Goal: Use online tool/utility: Utilize a website feature to perform a specific function

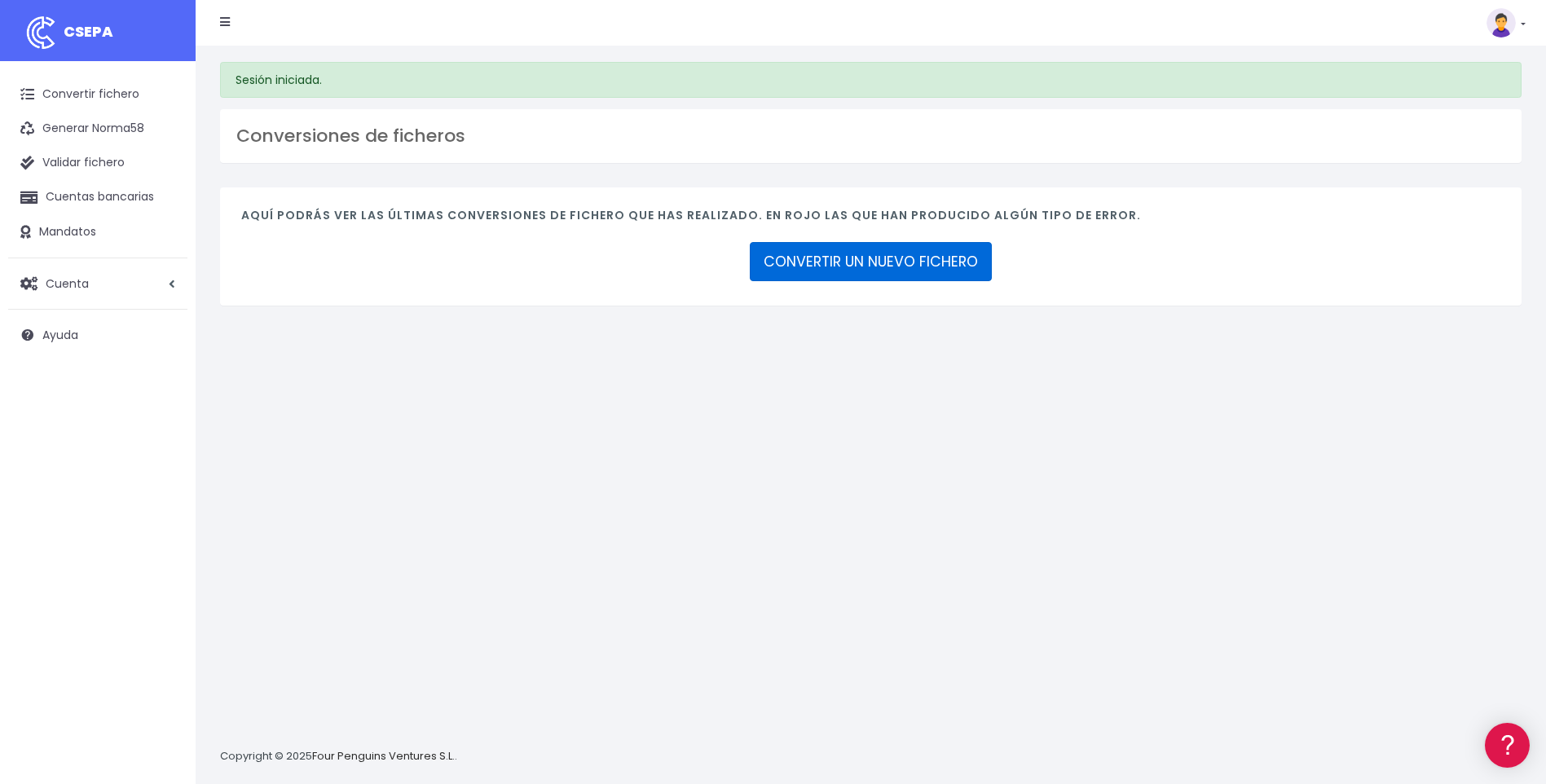
click at [908, 265] on link "CONVERTIR UN NUEVO FICHERO" at bounding box center [871, 261] width 242 height 39
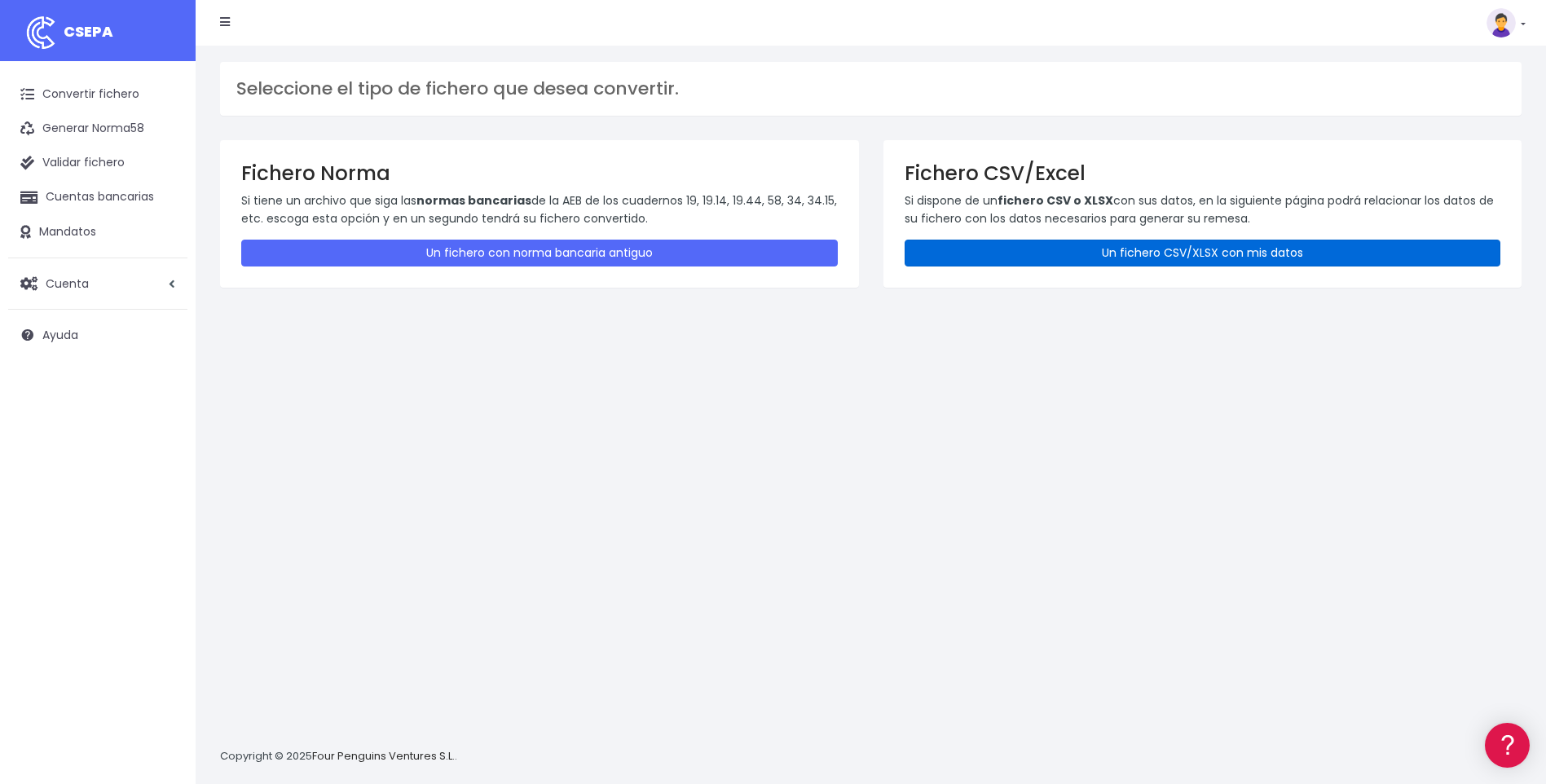
click at [1331, 255] on link "Un fichero CSV/XLSX con mis datos" at bounding box center [1204, 254] width 597 height 27
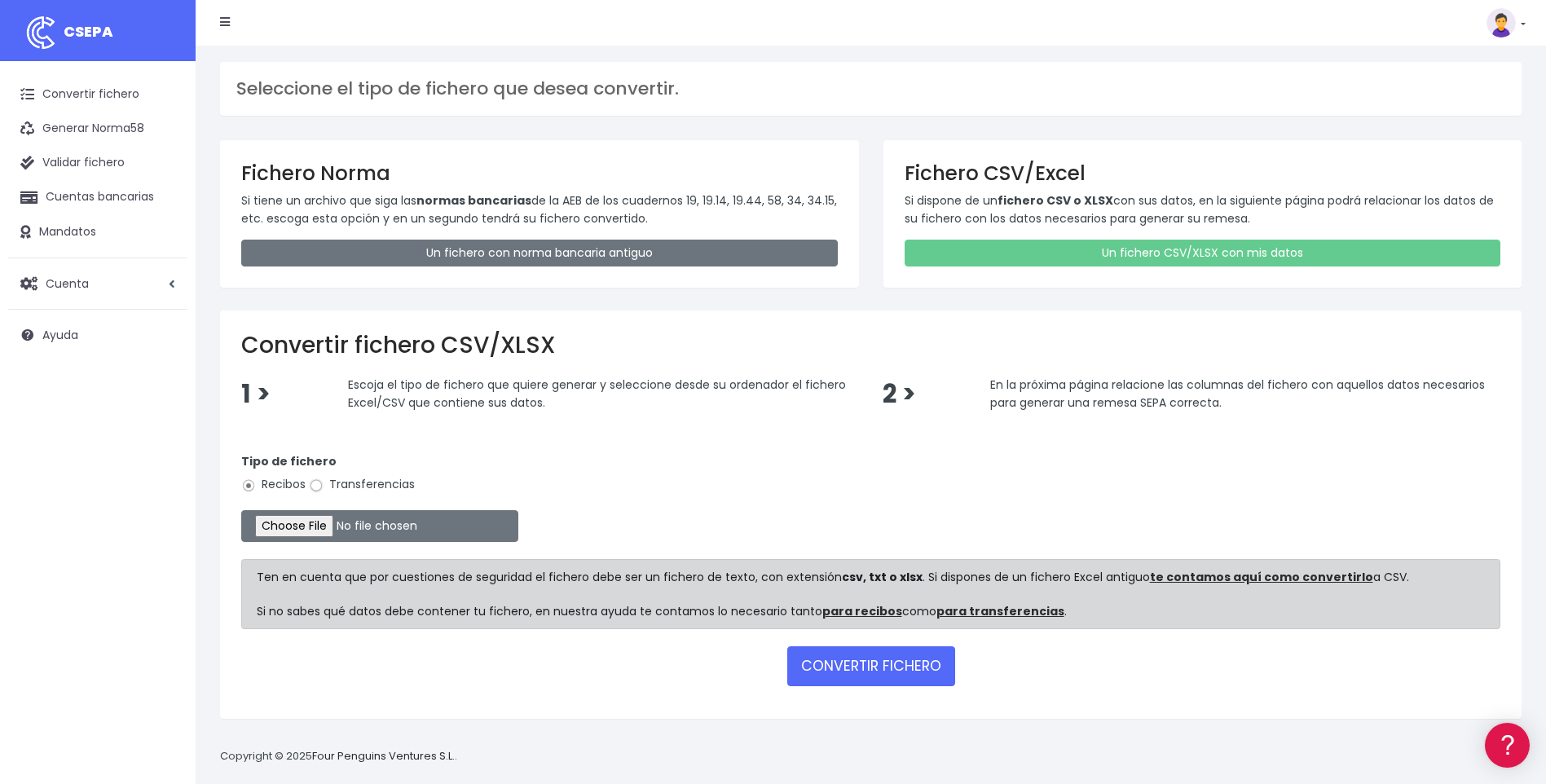
click at [311, 485] on input "Transferencias" at bounding box center [316, 486] width 15 height 15
radio input "true"
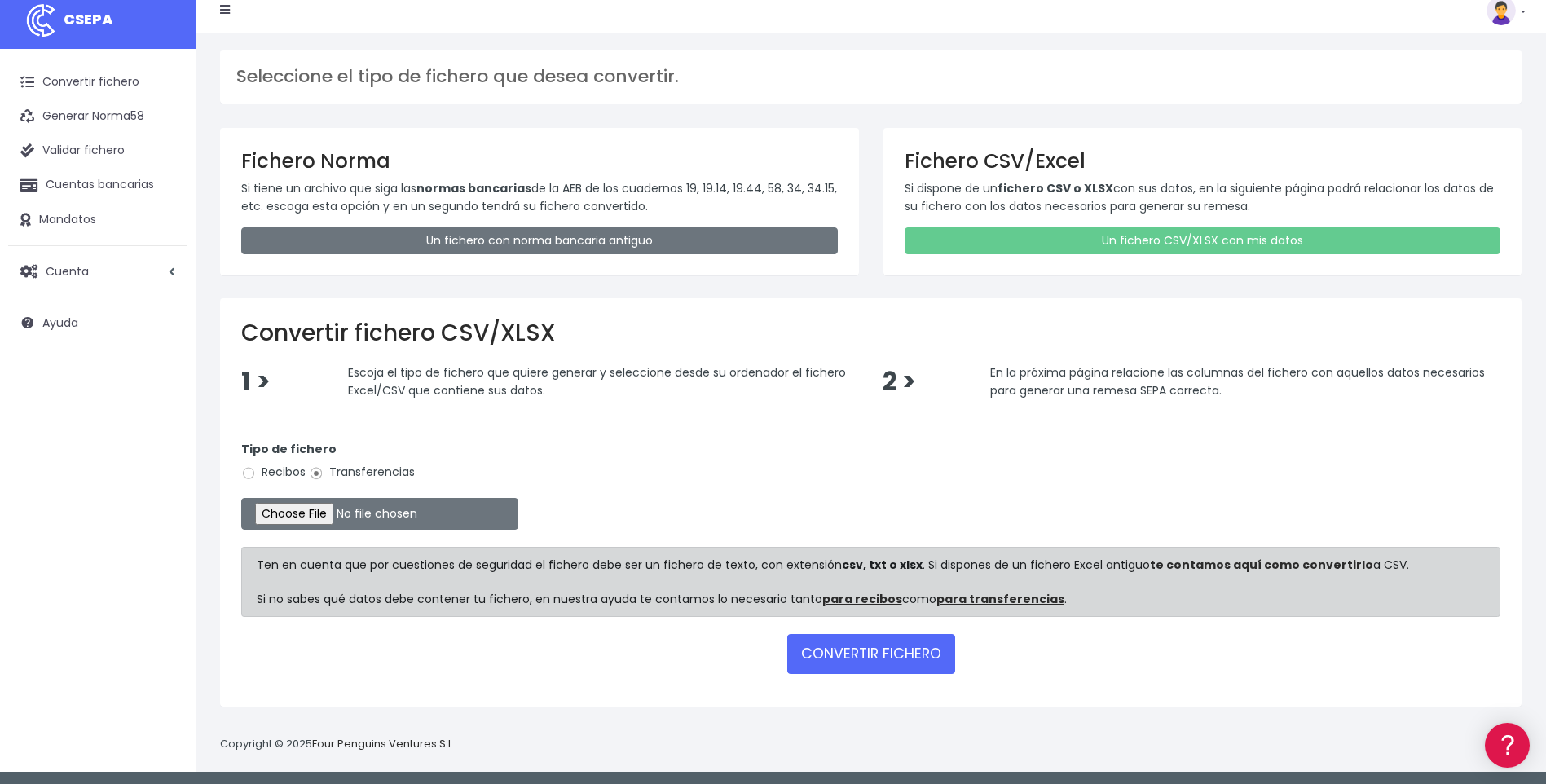
scroll to position [16, 0]
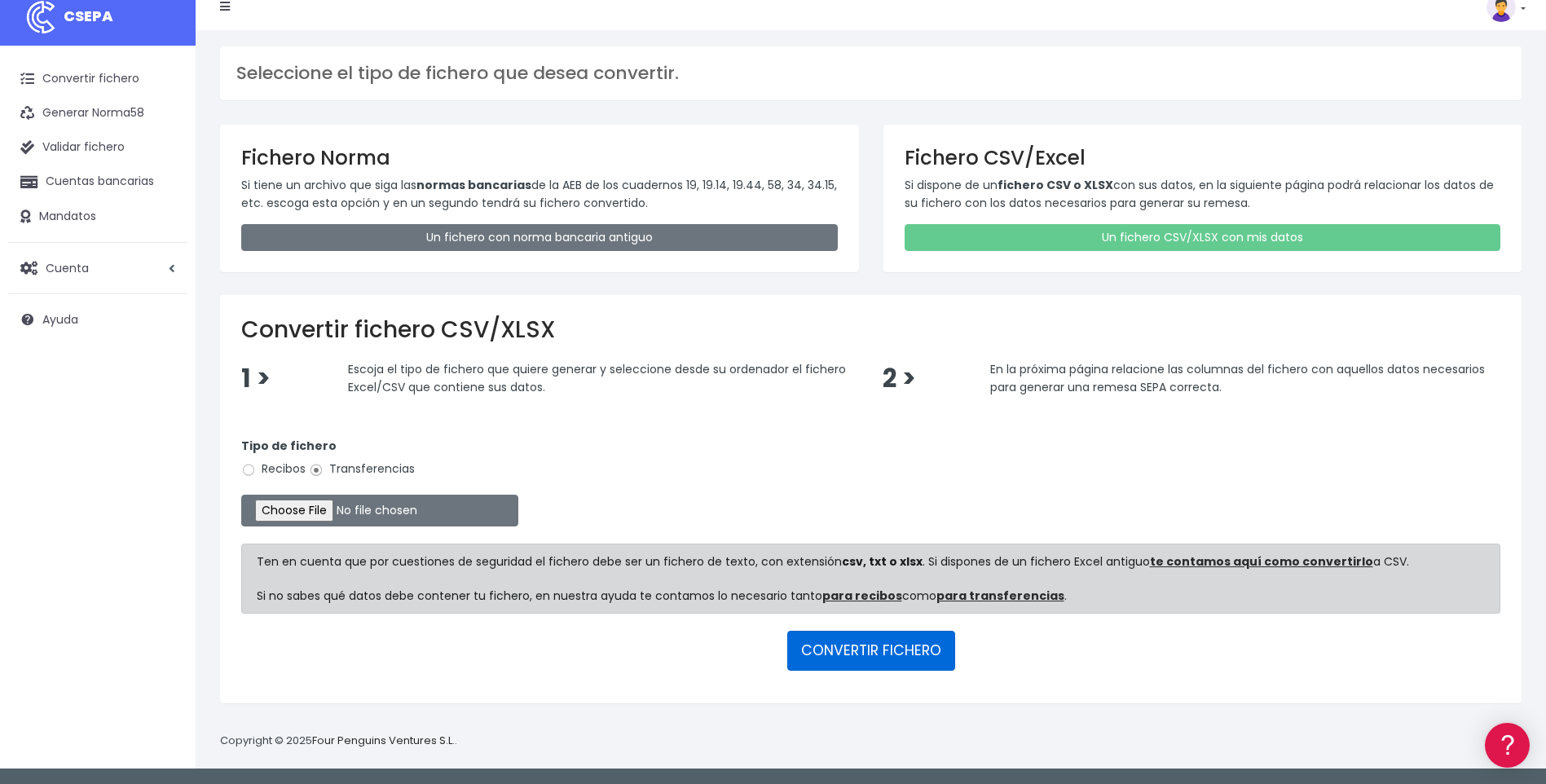
click at [886, 649] on button "CONVERTIR FICHERO" at bounding box center [871, 650] width 168 height 39
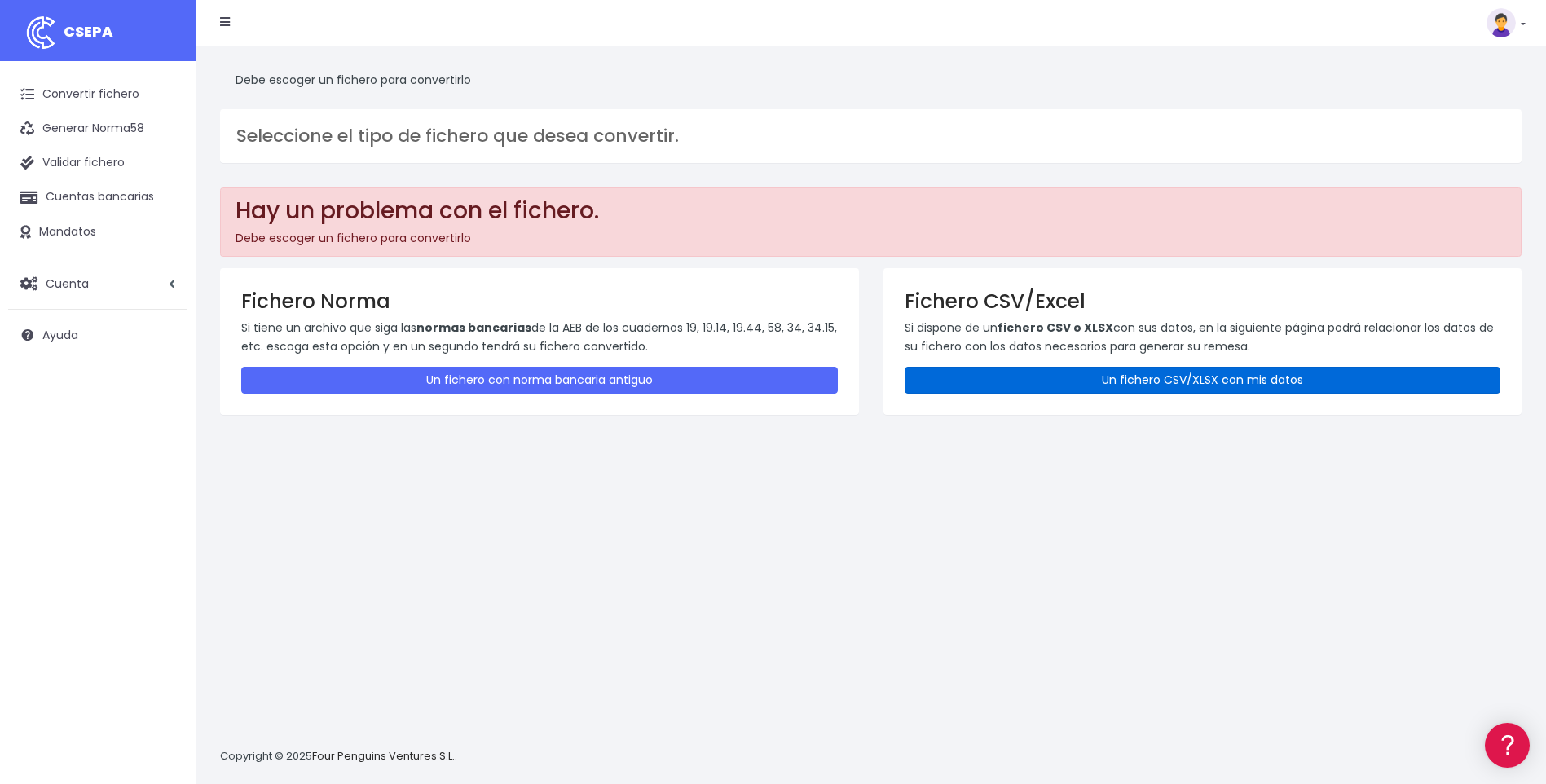
click at [1209, 380] on link "Un fichero CSV/XLSX con mis datos" at bounding box center [1204, 380] width 597 height 27
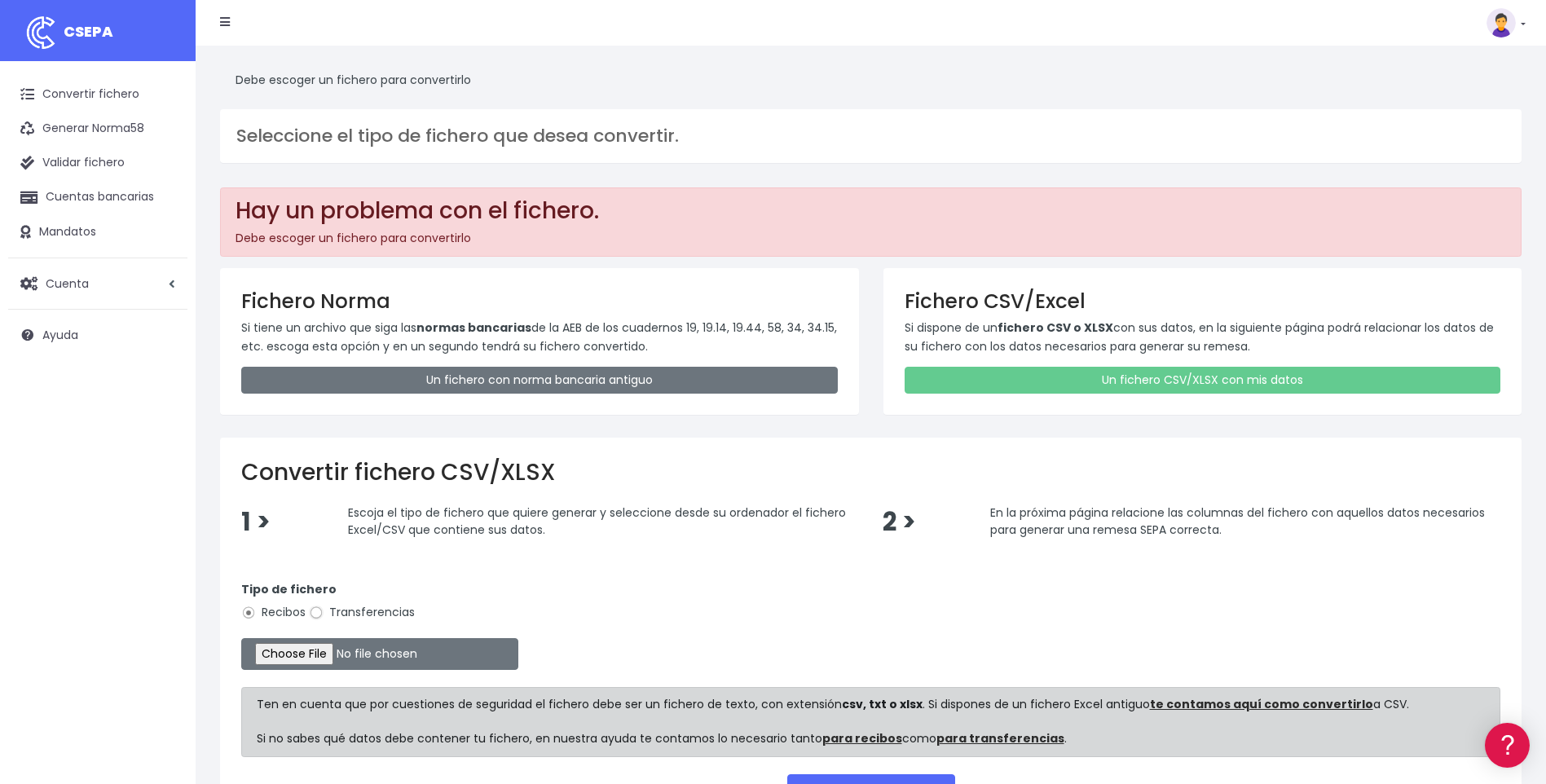
click at [316, 611] on input "Transferencias" at bounding box center [316, 612] width 15 height 15
radio input "true"
click at [316, 658] on input "file" at bounding box center [379, 653] width 277 height 32
type input "C:\fakepath\094202508BPI1.XML"
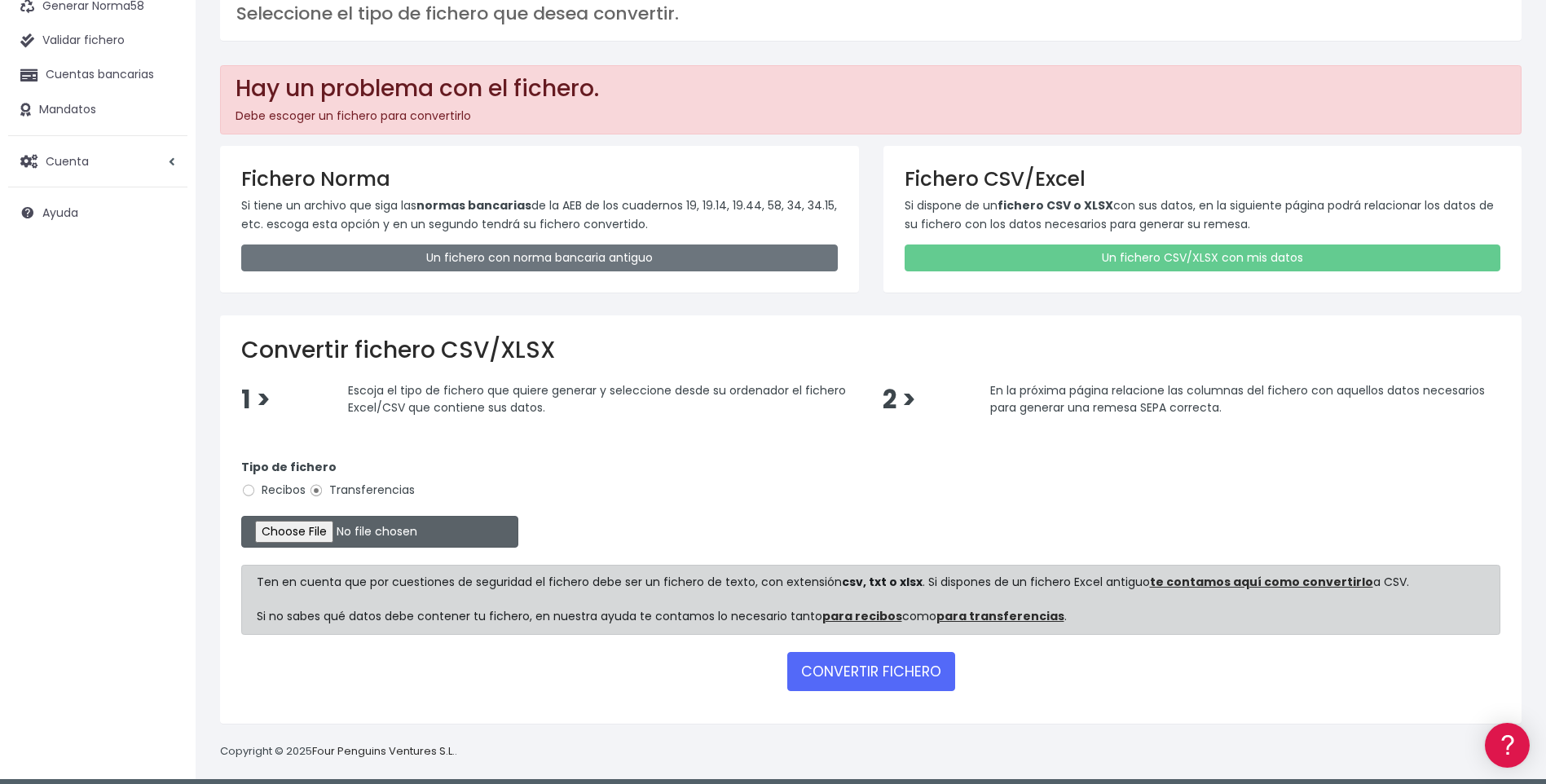
scroll to position [133, 0]
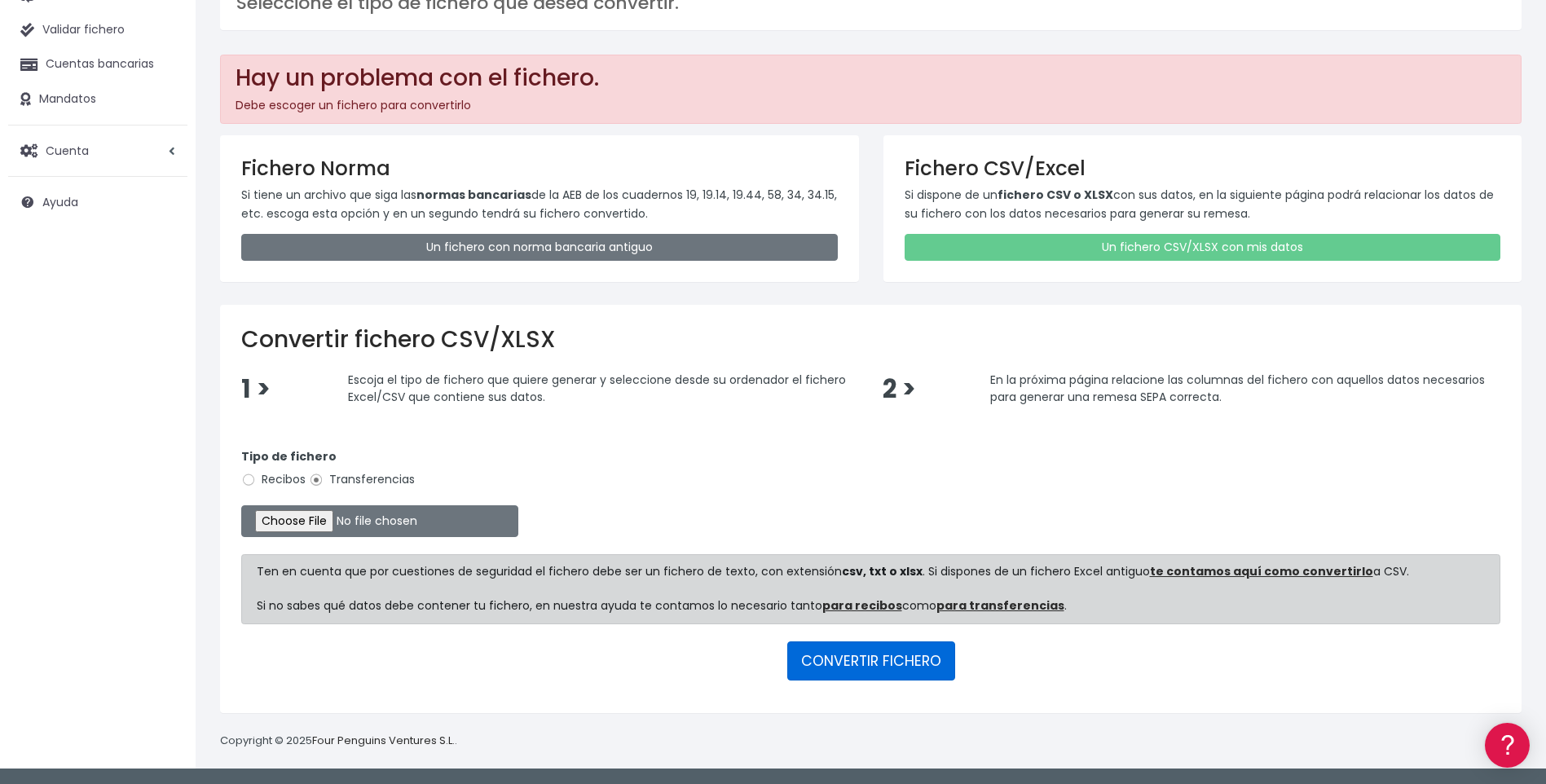
click at [902, 661] on button "CONVERTIR FICHERO" at bounding box center [871, 661] width 168 height 39
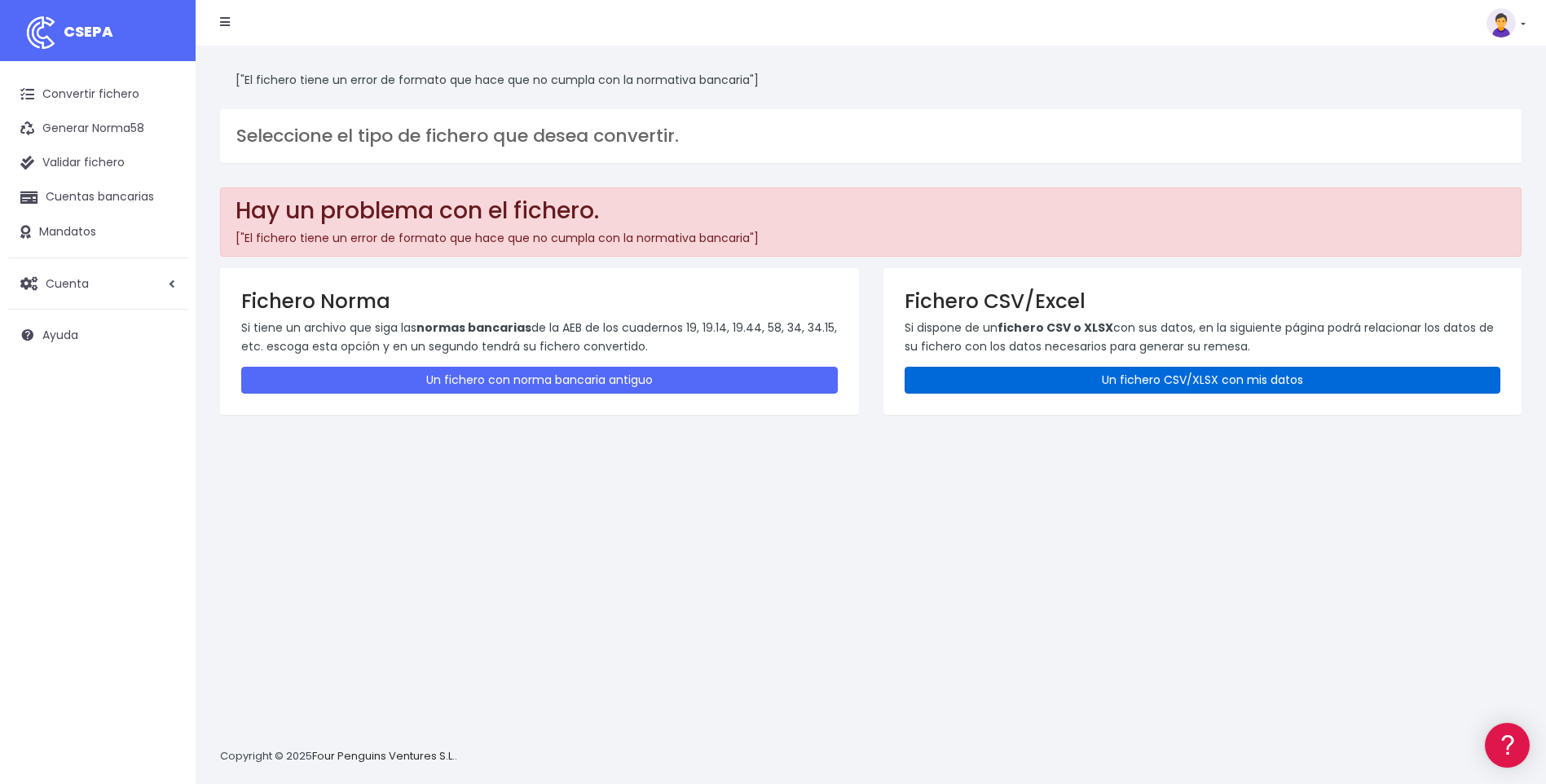
click at [1159, 380] on link "Un fichero CSV/XLSX con mis datos" at bounding box center [1204, 380] width 597 height 27
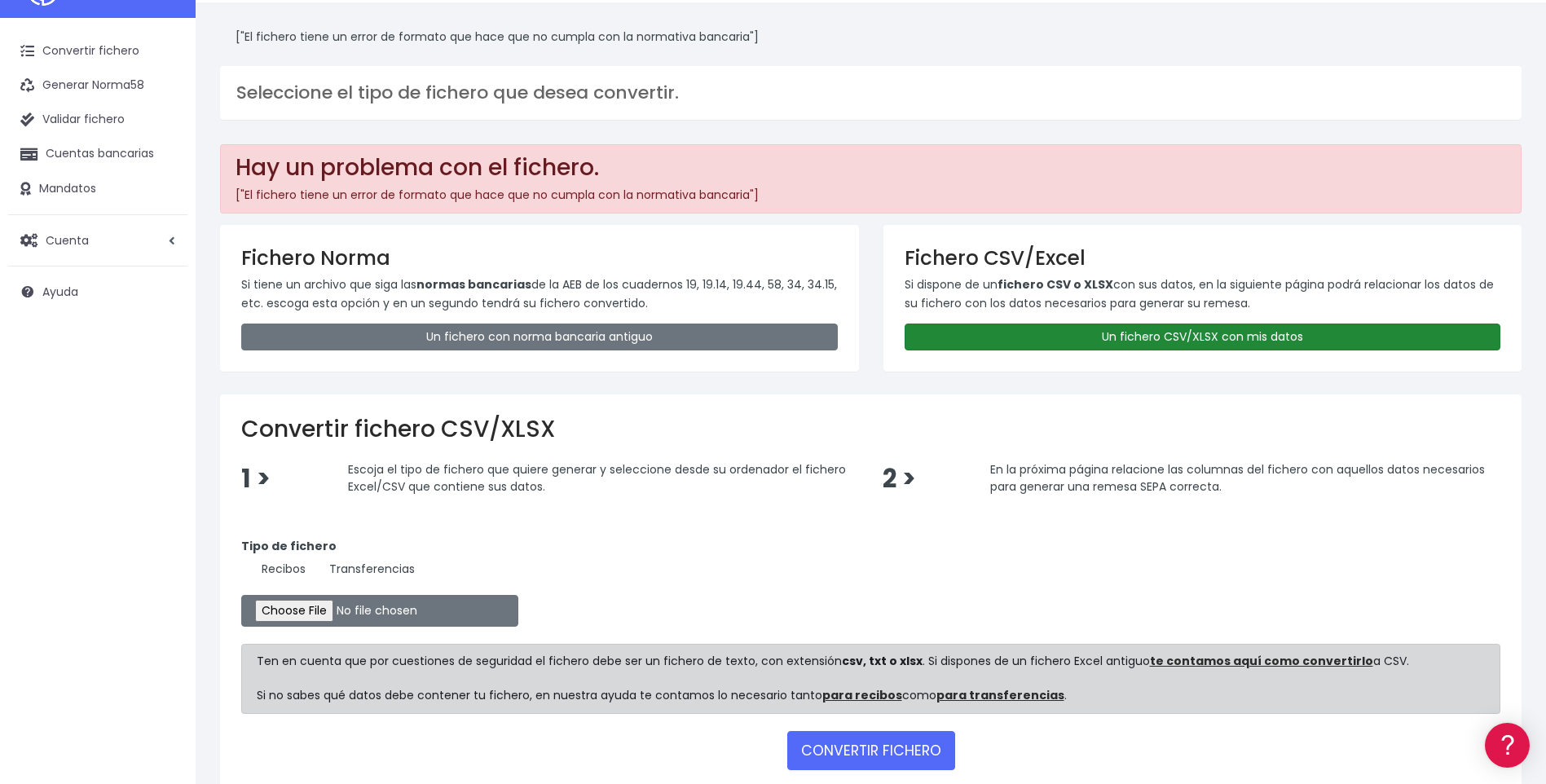
scroll to position [82, 0]
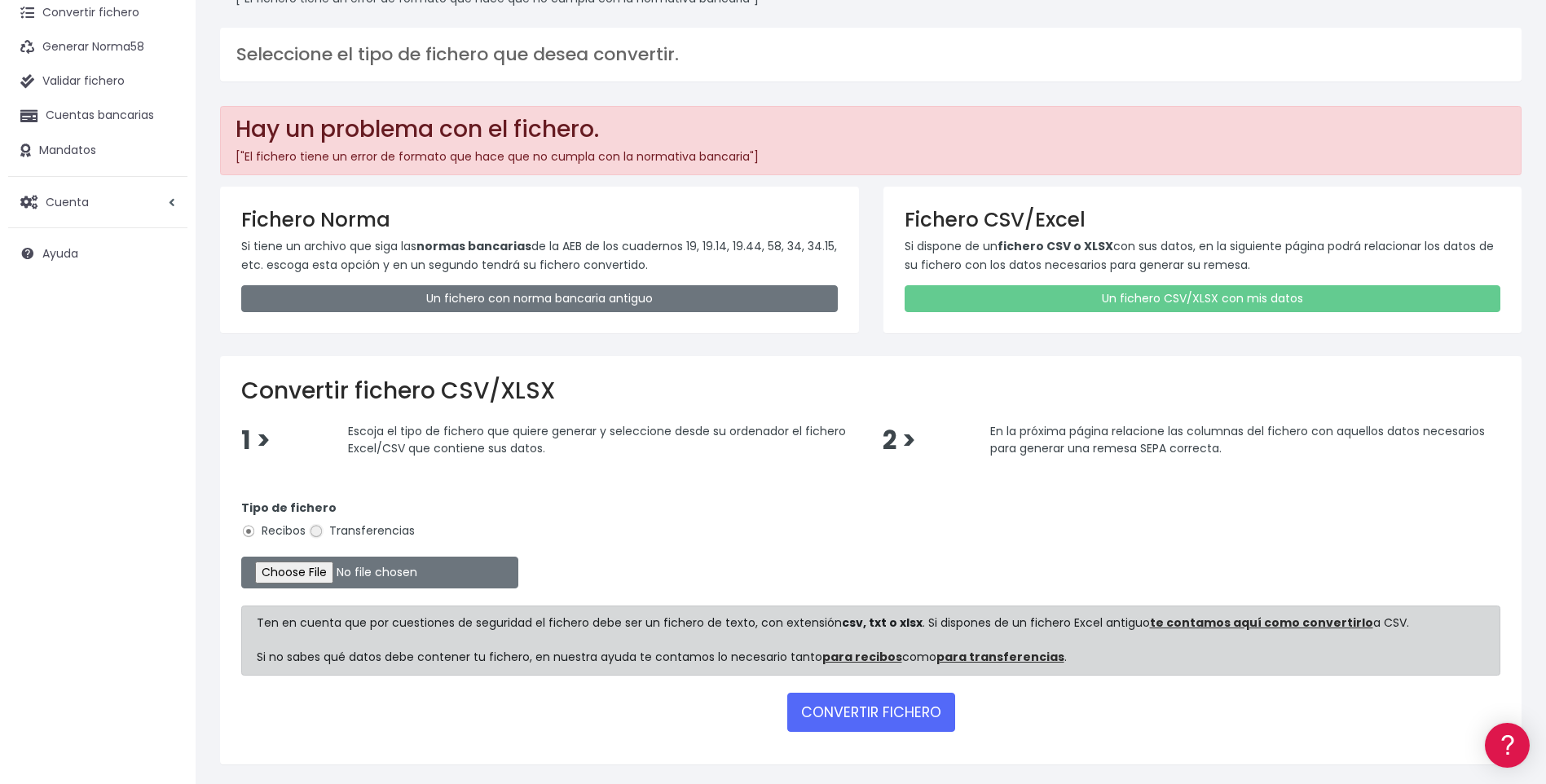
click at [321, 527] on input "Transferencias" at bounding box center [316, 530] width 15 height 15
radio input "true"
click at [319, 578] on input "file" at bounding box center [379, 572] width 277 height 32
type input "C:\fakepath\094202508BPI1.XML"
click at [623, 486] on form "Tipo de fichero Recibos Transferencias Ten en cuenta que por cuestiones de segu…" at bounding box center [870, 612] width 1259 height 260
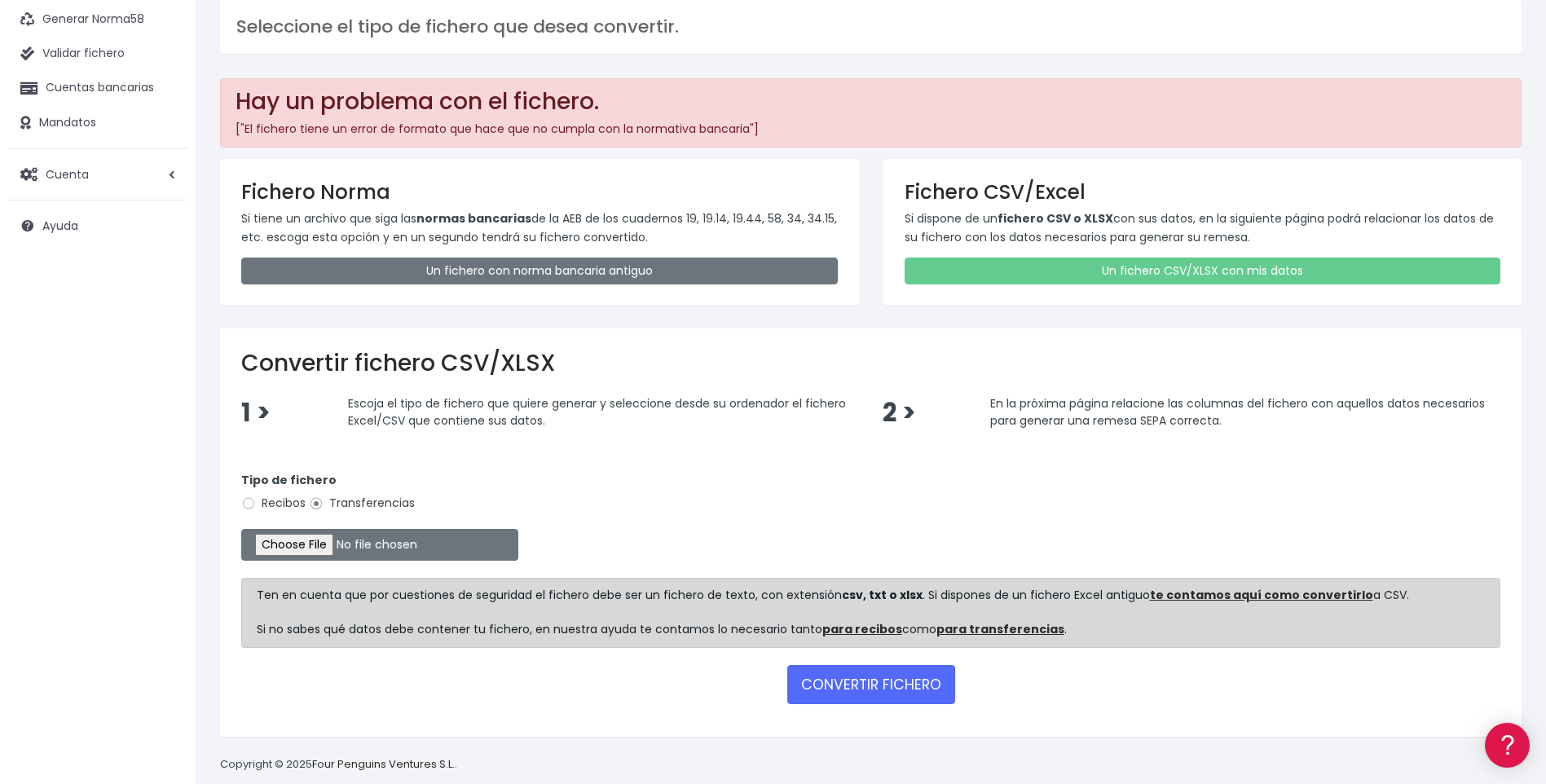
scroll to position [133, 0]
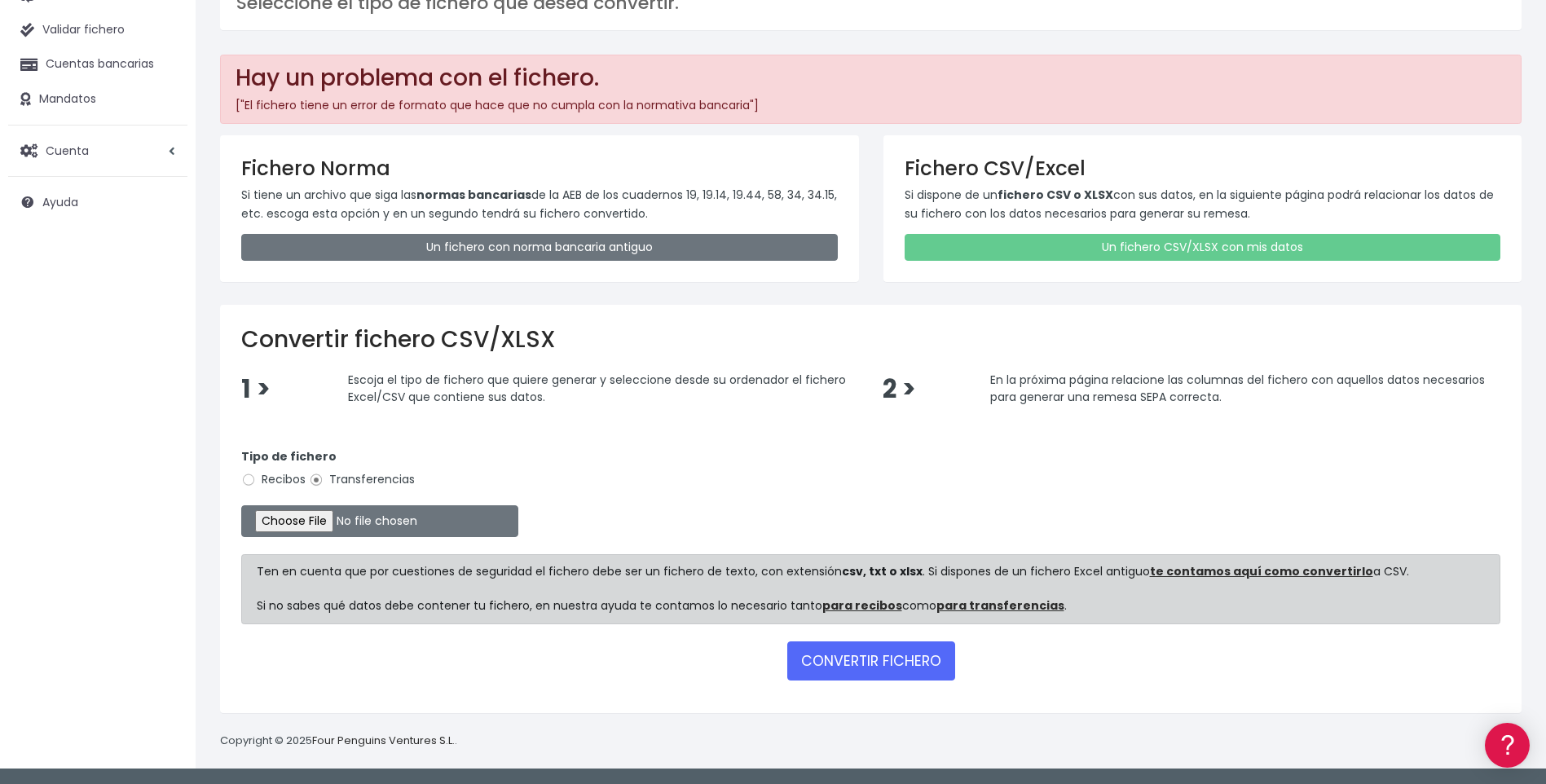
click at [747, 493] on form "Tipo de fichero Recibos Transferencias Ten en cuenta que por cuestiones de segu…" at bounding box center [870, 561] width 1259 height 260
click at [892, 665] on button "CONVERTIR FICHERO" at bounding box center [871, 661] width 168 height 39
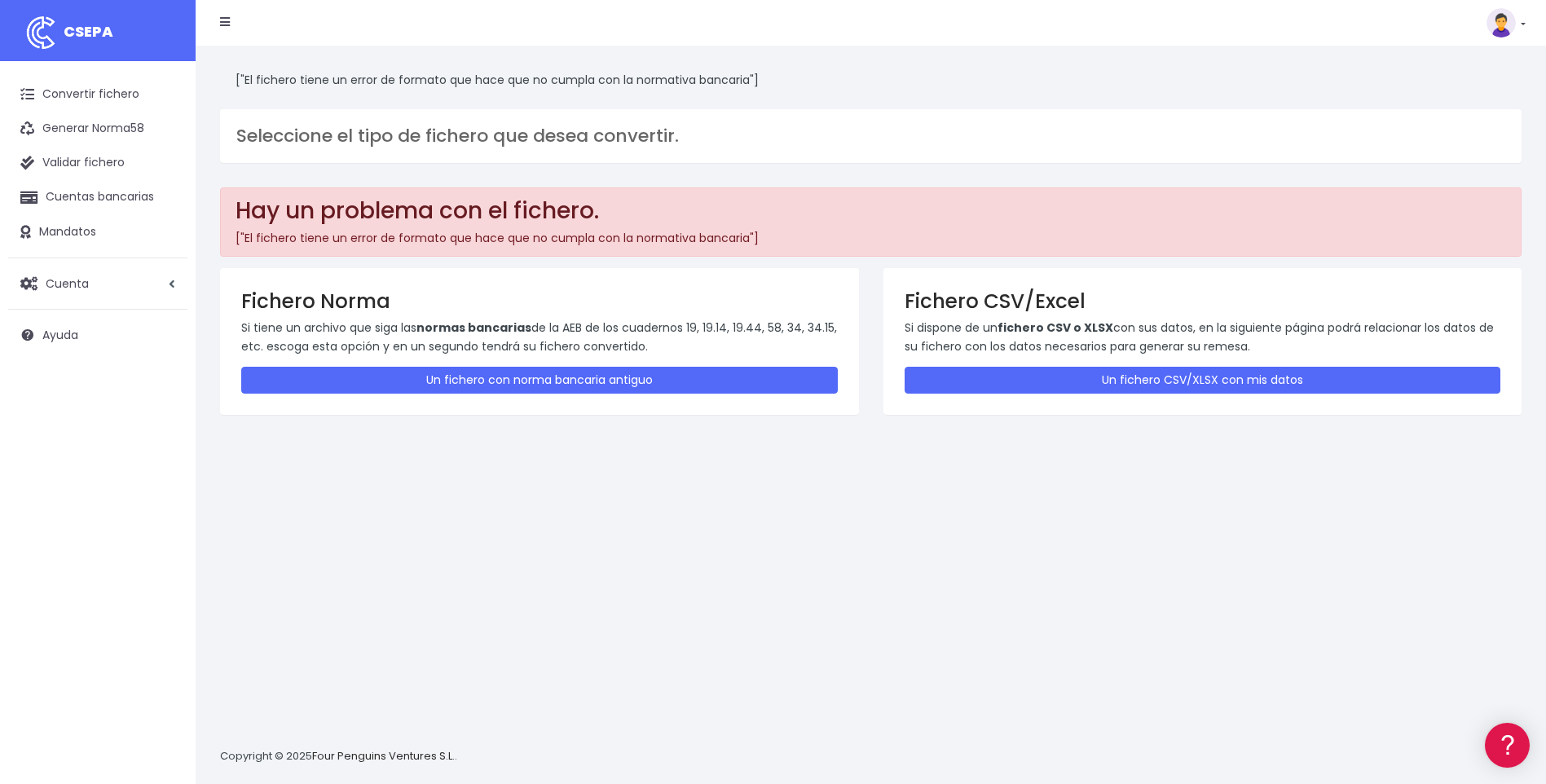
click at [800, 505] on div "["El fichero tiene un error de formato que hace que no cumpla con la normativa …" at bounding box center [871, 414] width 1351 height 738
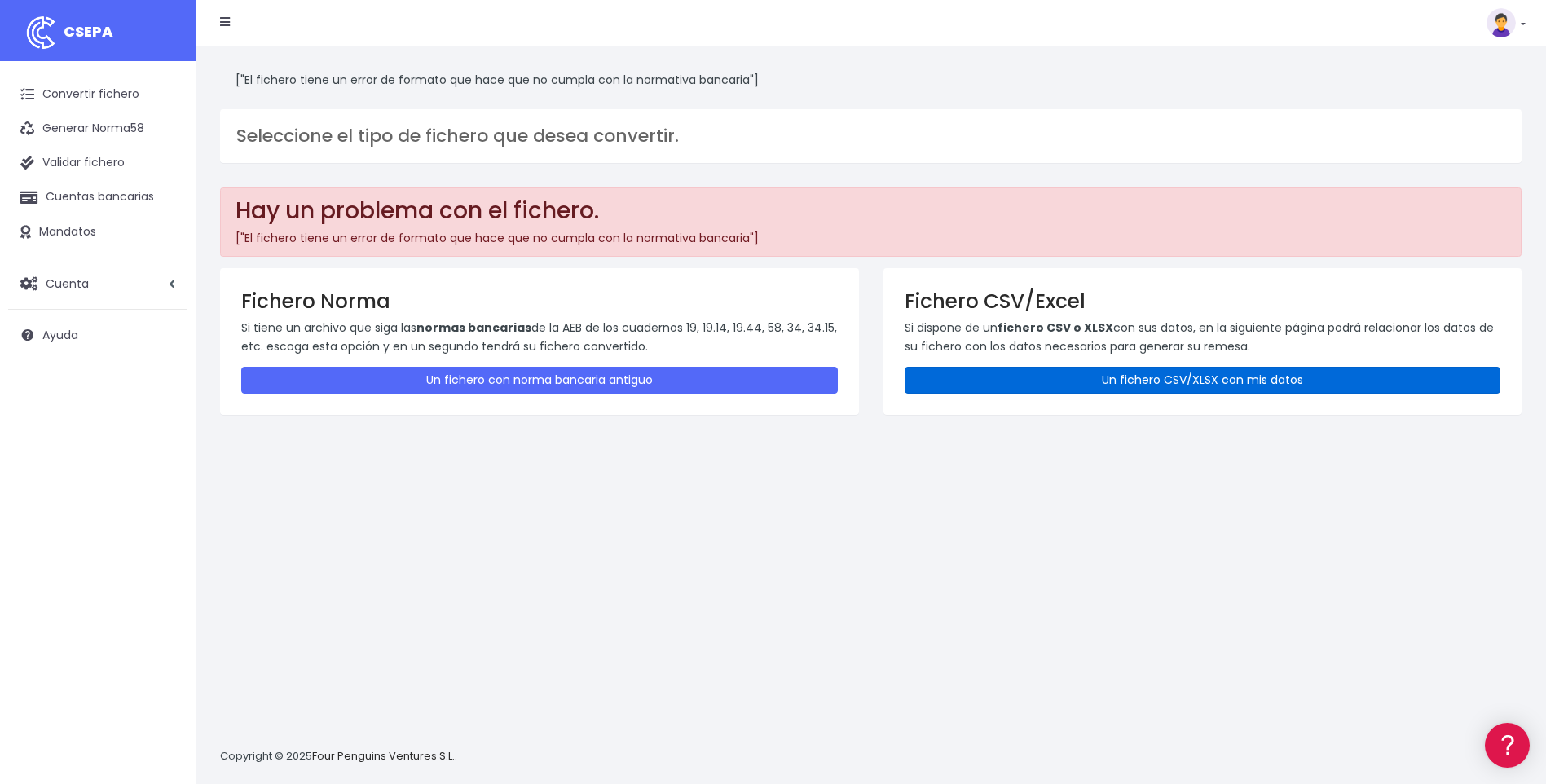
click at [1213, 375] on link "Un fichero CSV/XLSX con mis datos" at bounding box center [1204, 380] width 597 height 27
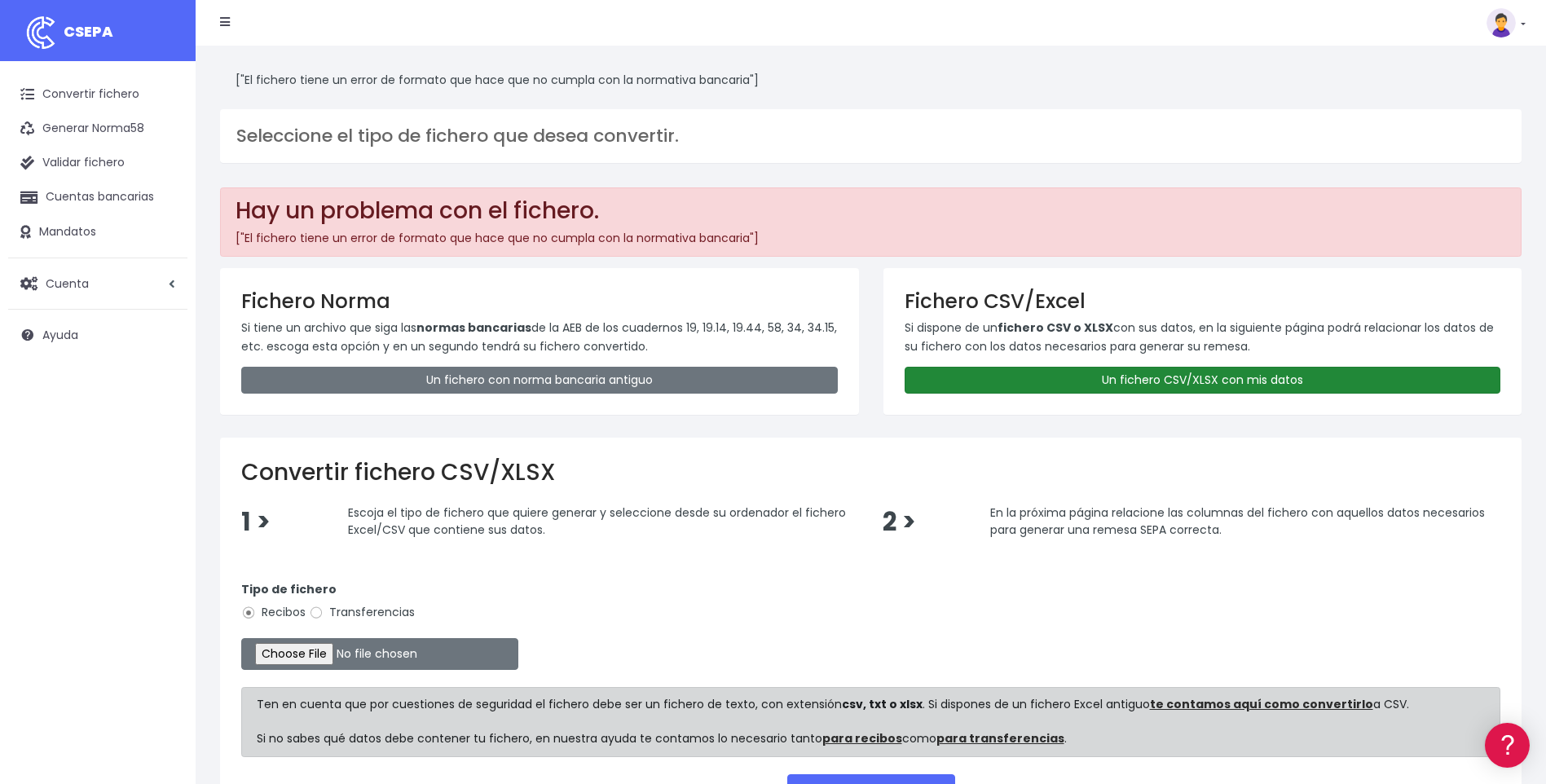
click at [1134, 389] on link "Un fichero CSV/XLSX con mis datos" at bounding box center [1204, 380] width 597 height 27
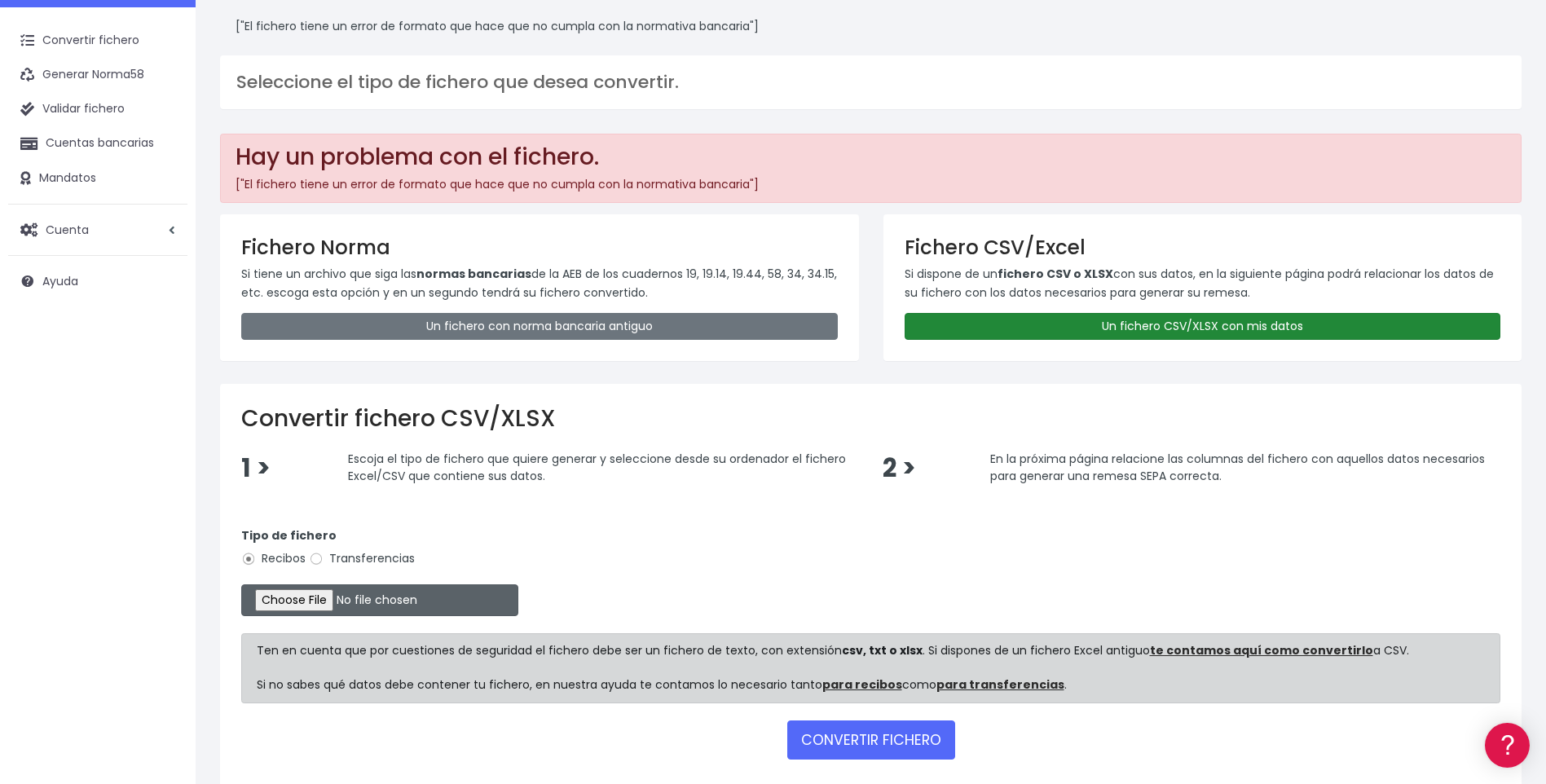
scroll to position [82, 0]
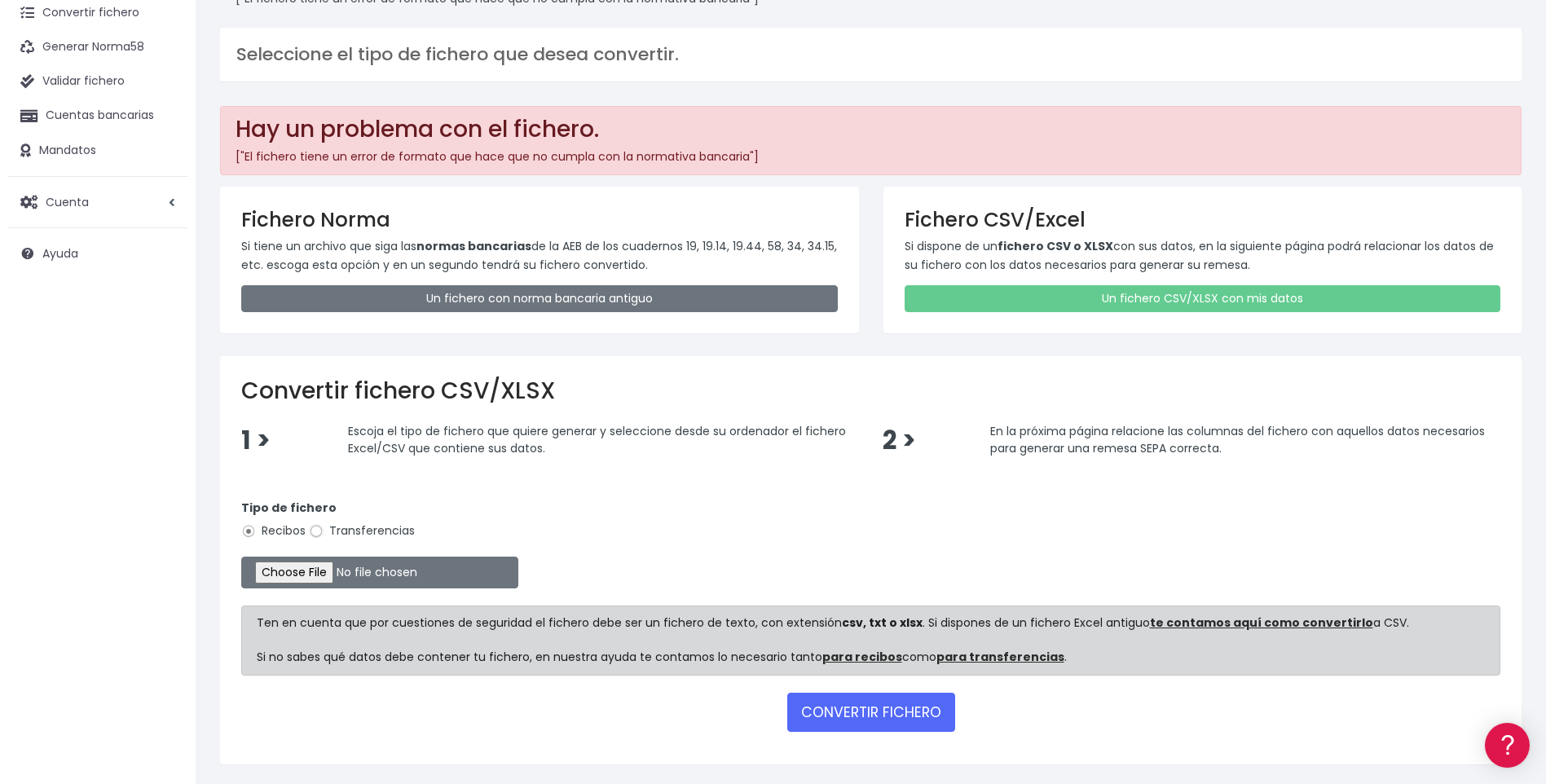
click at [316, 529] on input "Transferencias" at bounding box center [316, 530] width 15 height 15
radio input "true"
click at [318, 572] on input "file" at bounding box center [379, 572] width 277 height 32
type input "C:\fakepath\094202508BPI1.XML"
click at [904, 712] on button "CONVERTIR FICHERO" at bounding box center [871, 712] width 168 height 39
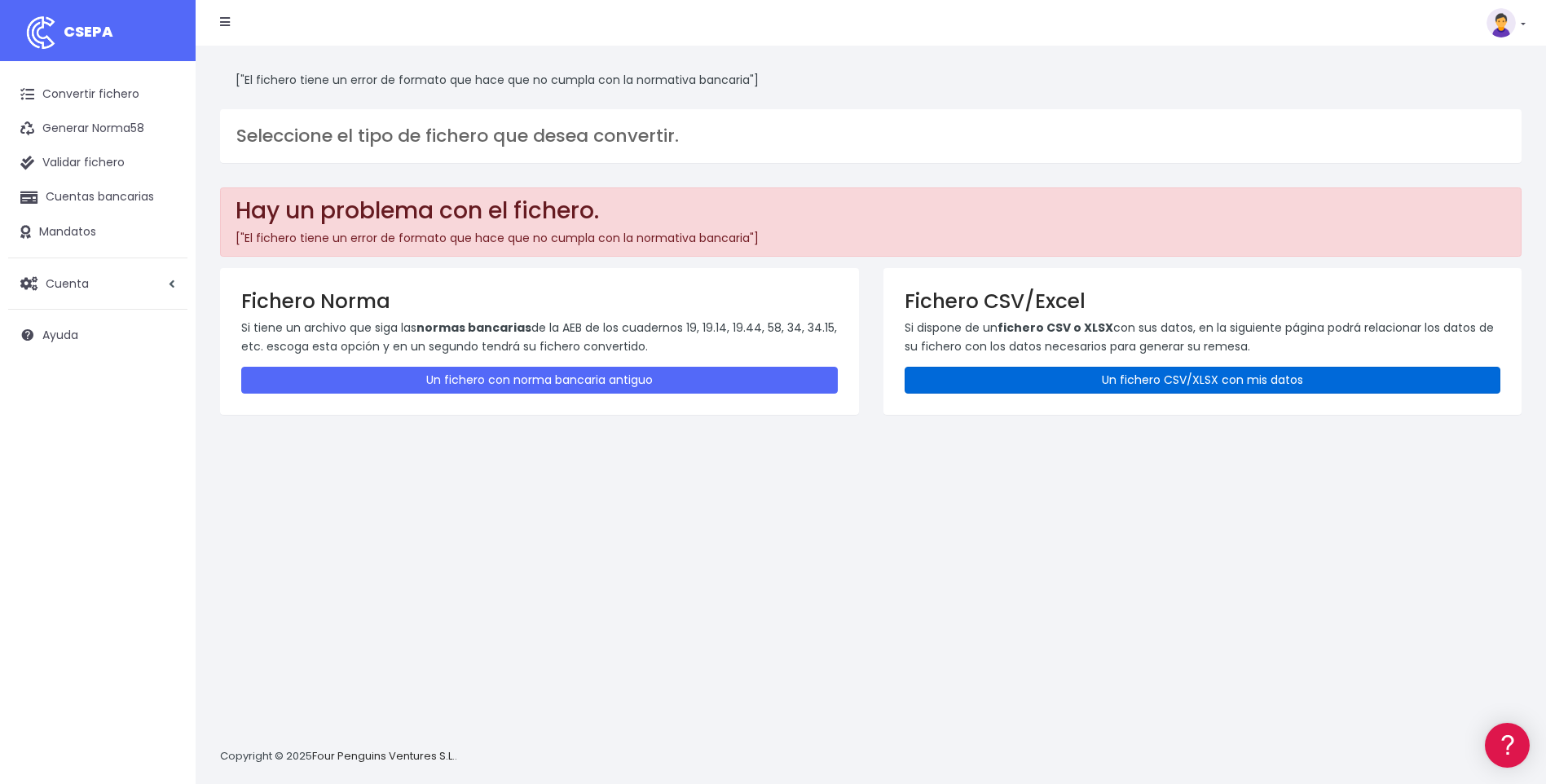
click at [1183, 388] on link "Un fichero CSV/XLSX con mis datos" at bounding box center [1204, 380] width 597 height 27
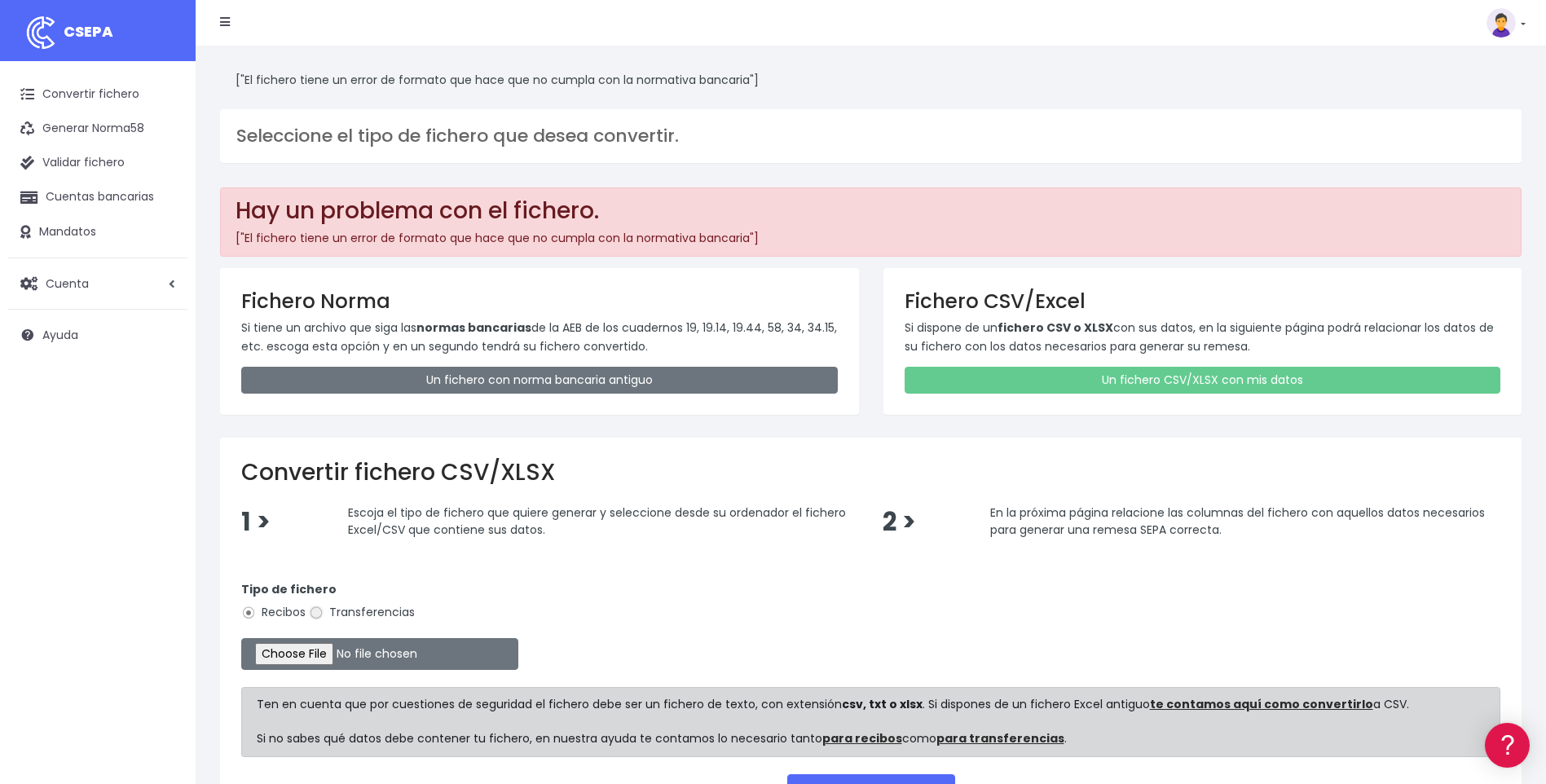
click at [311, 607] on input "Transferencias" at bounding box center [316, 612] width 15 height 15
radio input "true"
click at [313, 652] on input "file" at bounding box center [379, 653] width 277 height 32
type input "C:\fakepath\linda 290825.xlsx"
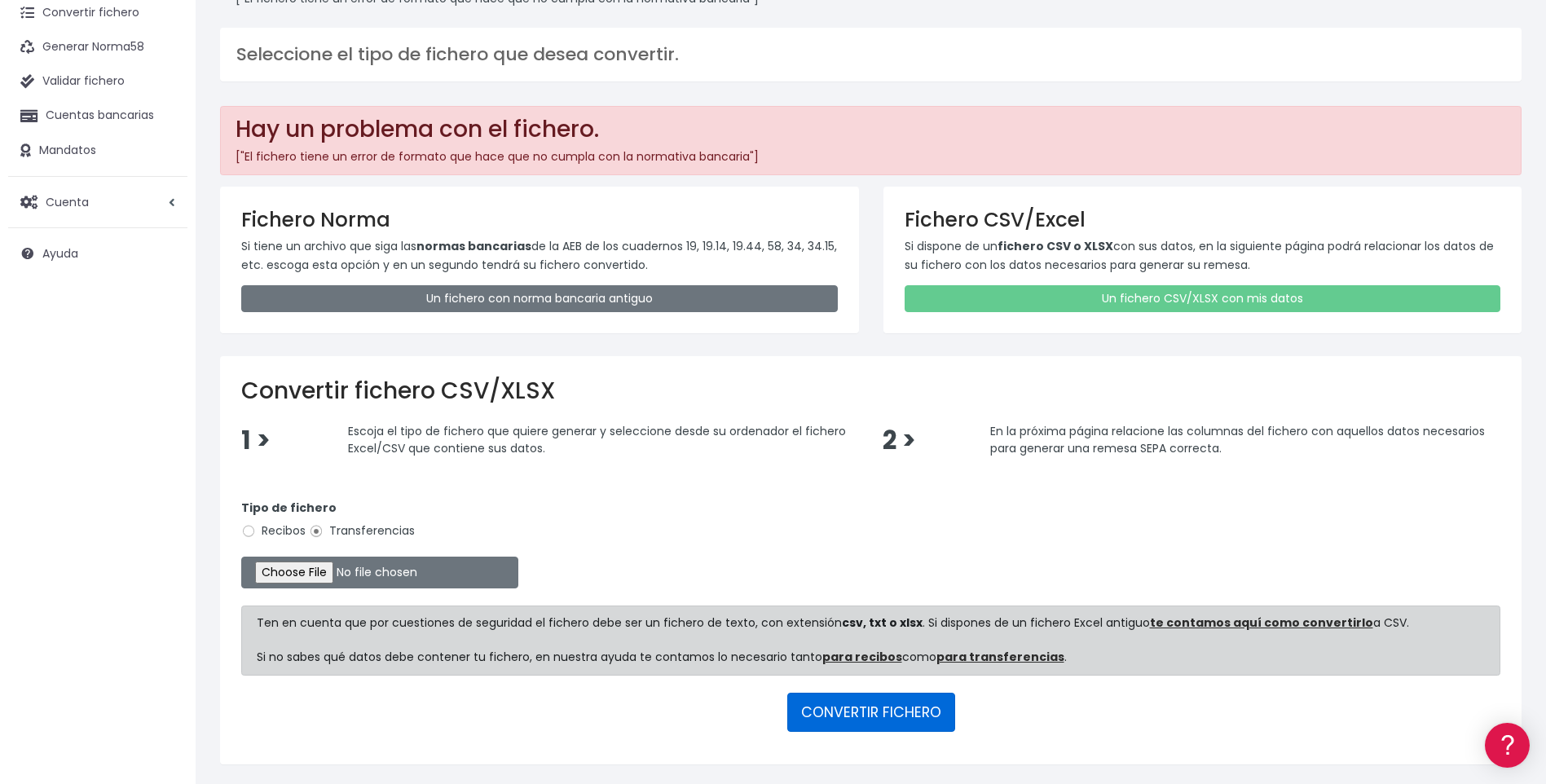
click at [875, 710] on button "CONVERTIR FICHERO" at bounding box center [871, 712] width 168 height 39
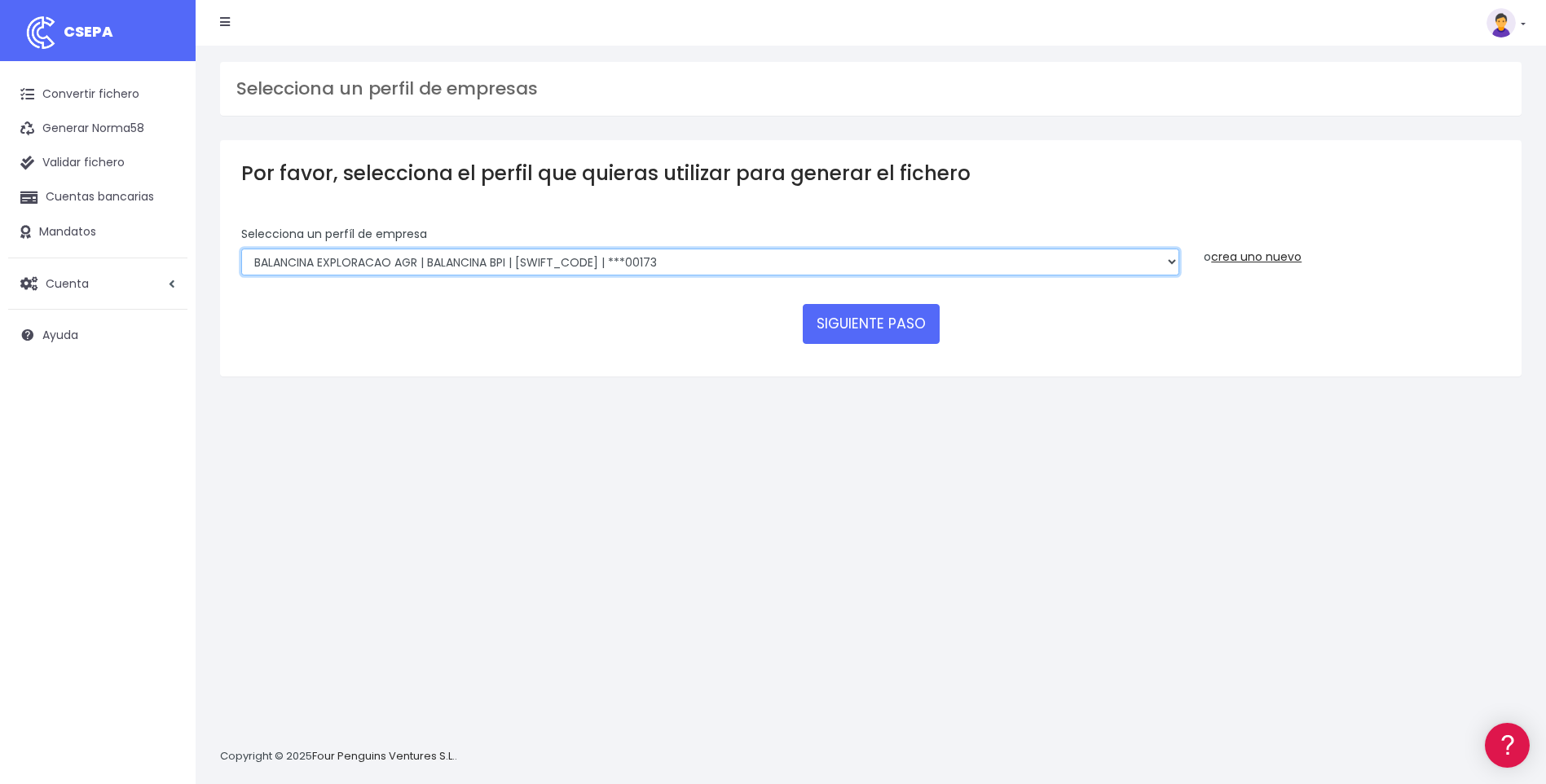
click at [558, 265] on select "DE PRADO TOTAL AGRICULTURA, LDA | PT000515761168 | BBPIPTPL | ***00108 De Prado…" at bounding box center [710, 262] width 938 height 27
select select "2715"
click at [241, 249] on select "DE PRADO TOTAL AGRICULTURA, LDA | PT000515761168 | BBPIPTPL | ***00108 De Prado…" at bounding box center [710, 262] width 938 height 27
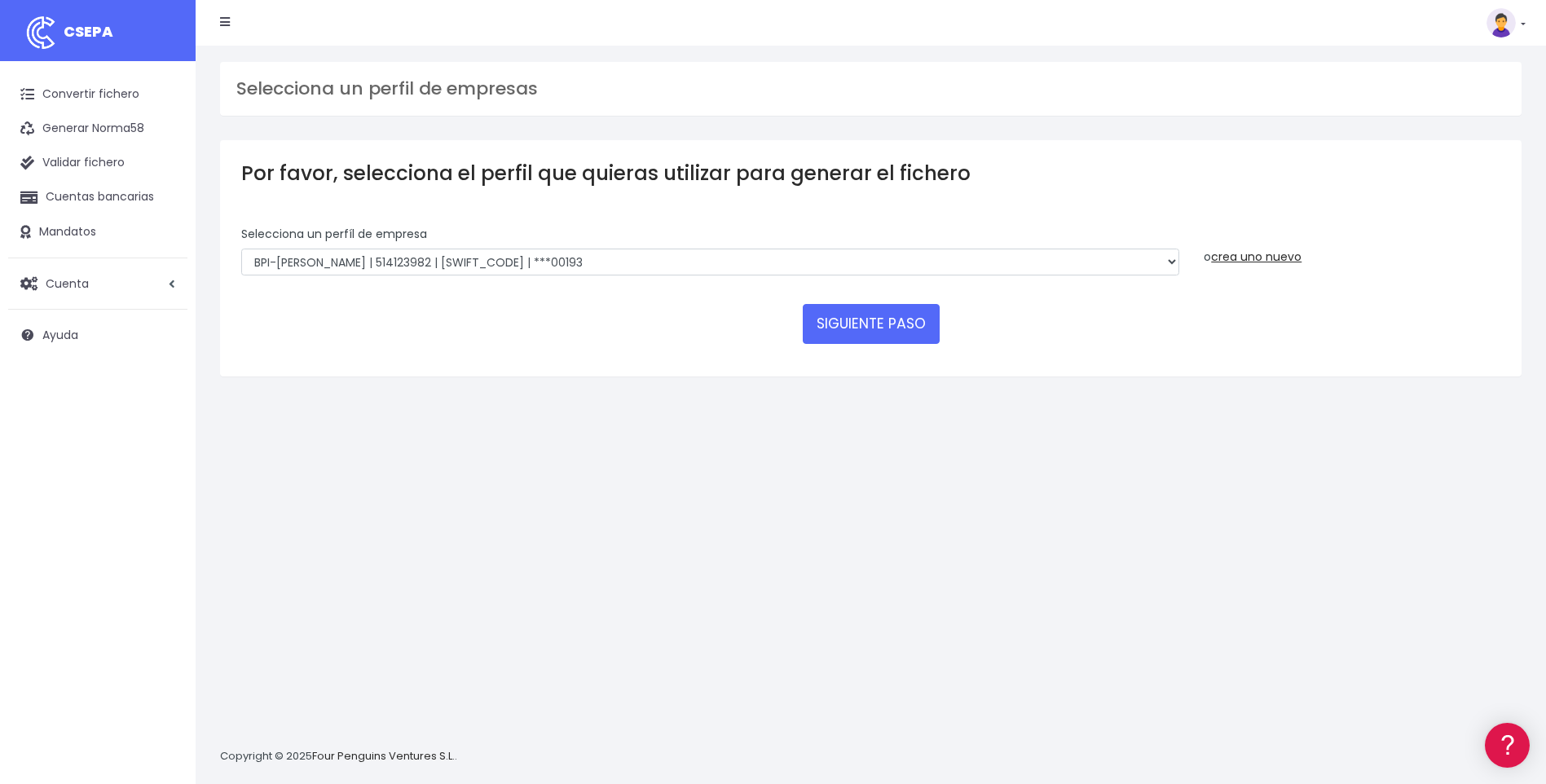
click at [1147, 441] on div "Selecciona un perfil de empresas Por favor, selecciona el perfil que quieras ut…" at bounding box center [871, 414] width 1351 height 738
click at [892, 320] on button "SIGUIENTE PASO" at bounding box center [871, 324] width 137 height 39
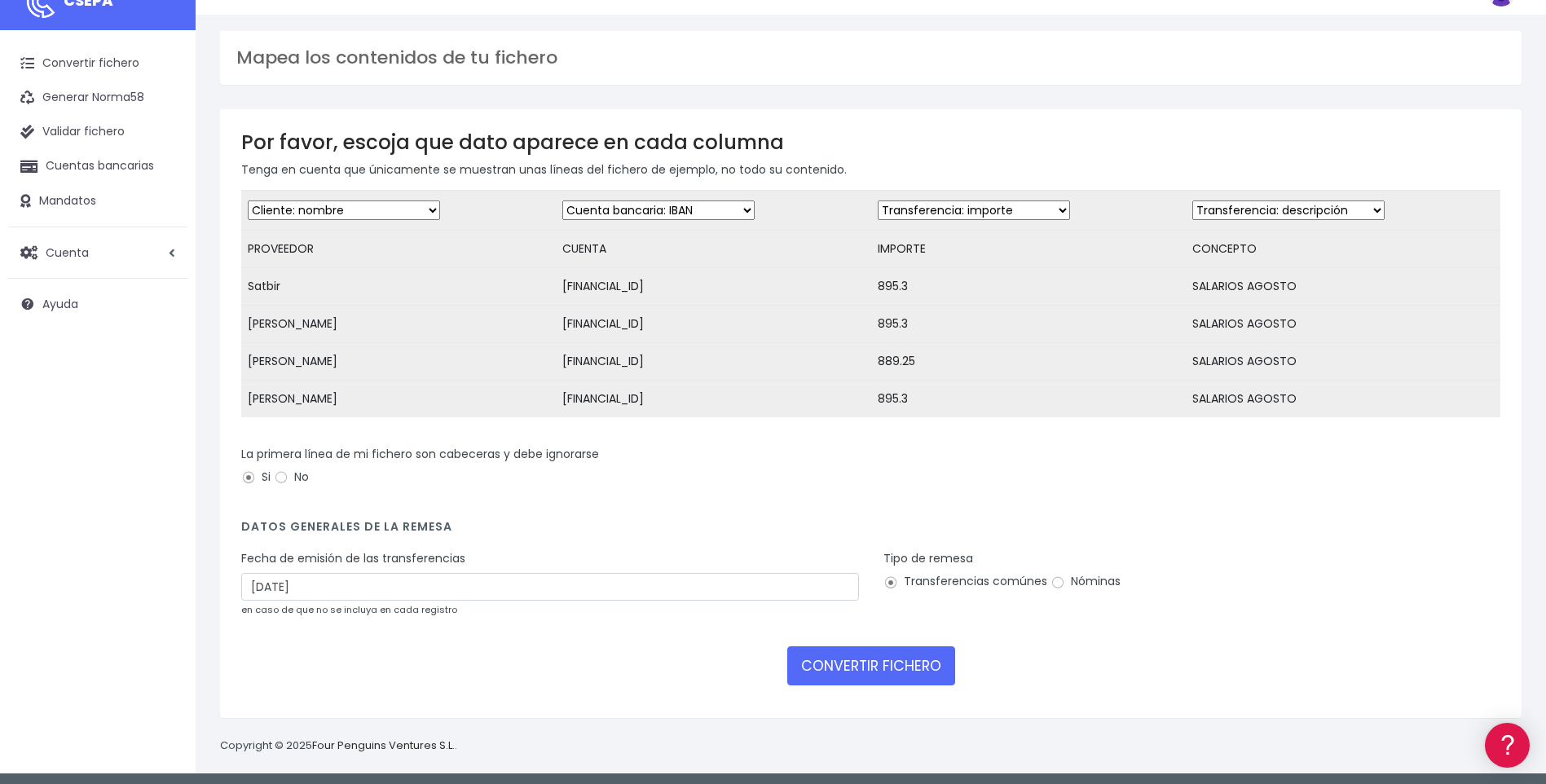
scroll to position [48, 0]
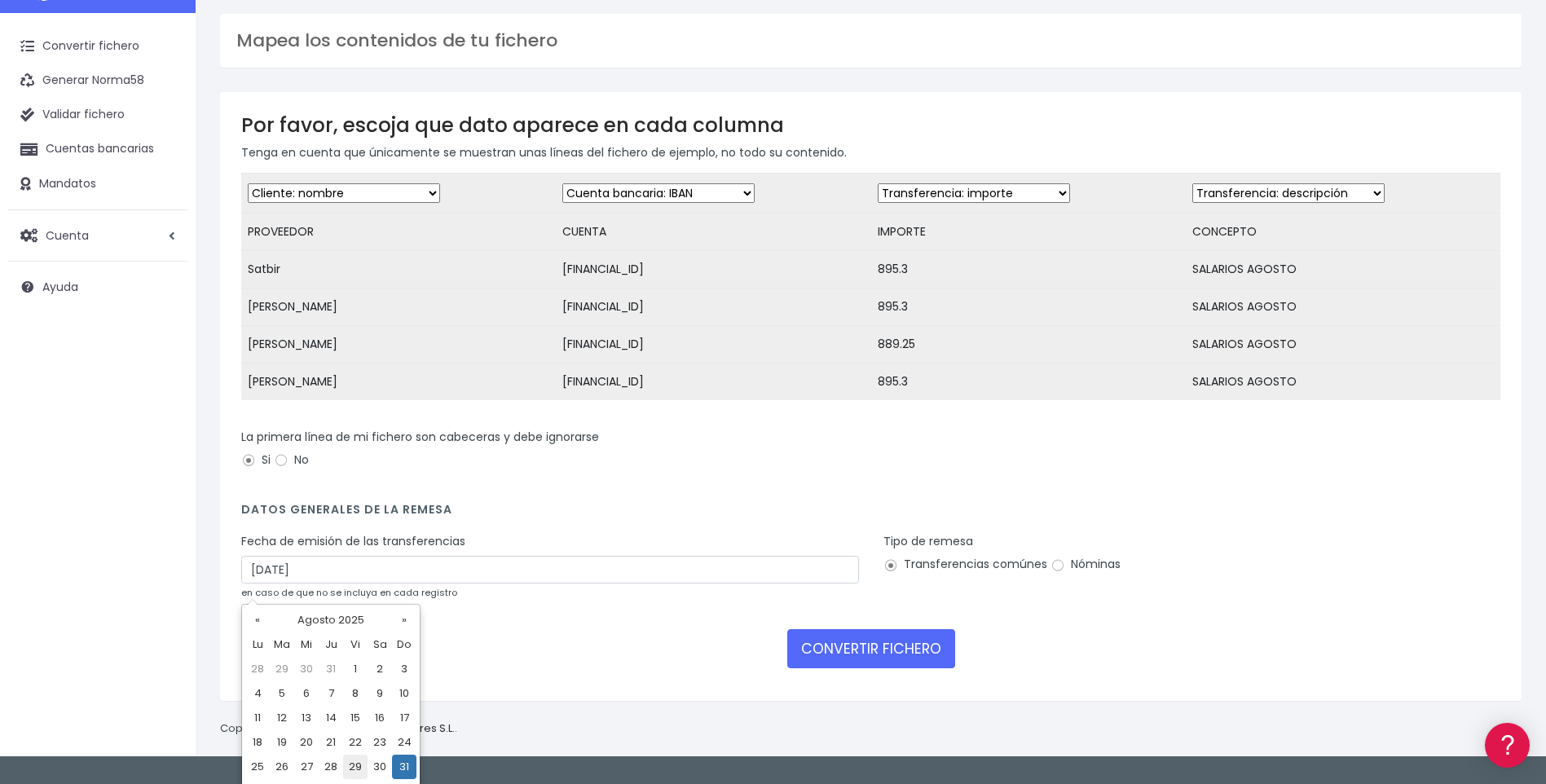
click at [352, 764] on td "29" at bounding box center [355, 766] width 24 height 24
type input "[DATE]"
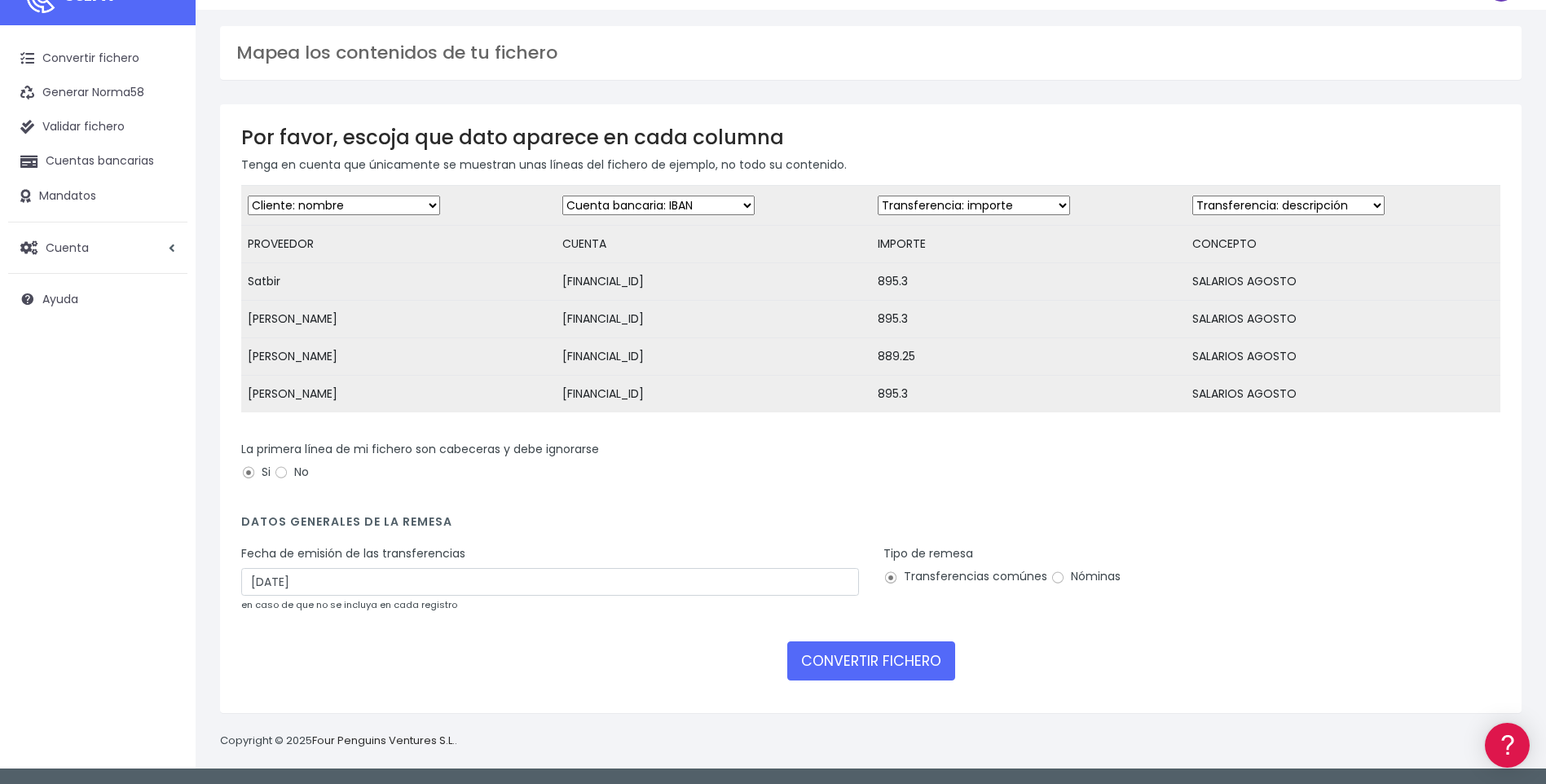
click at [622, 489] on div "La primera línea de mi fichero son cabeceras y debe ignorarse Si No" at bounding box center [871, 469] width 1284 height 58
click at [469, 637] on form "Desechar campo Cliente: nombre Cliente: DNI Cliente: Email Cliente: referencia …" at bounding box center [870, 439] width 1259 height 507
click at [608, 518] on h4 "Datos generales de la remesa" at bounding box center [870, 526] width 1259 height 22
click at [1291, 489] on div "La primera línea de mi fichero son cabeceras y debe ignorarse Si No" at bounding box center [871, 469] width 1284 height 58
click at [608, 663] on div "CONVERTIR FICHERO" at bounding box center [870, 661] width 1259 height 39
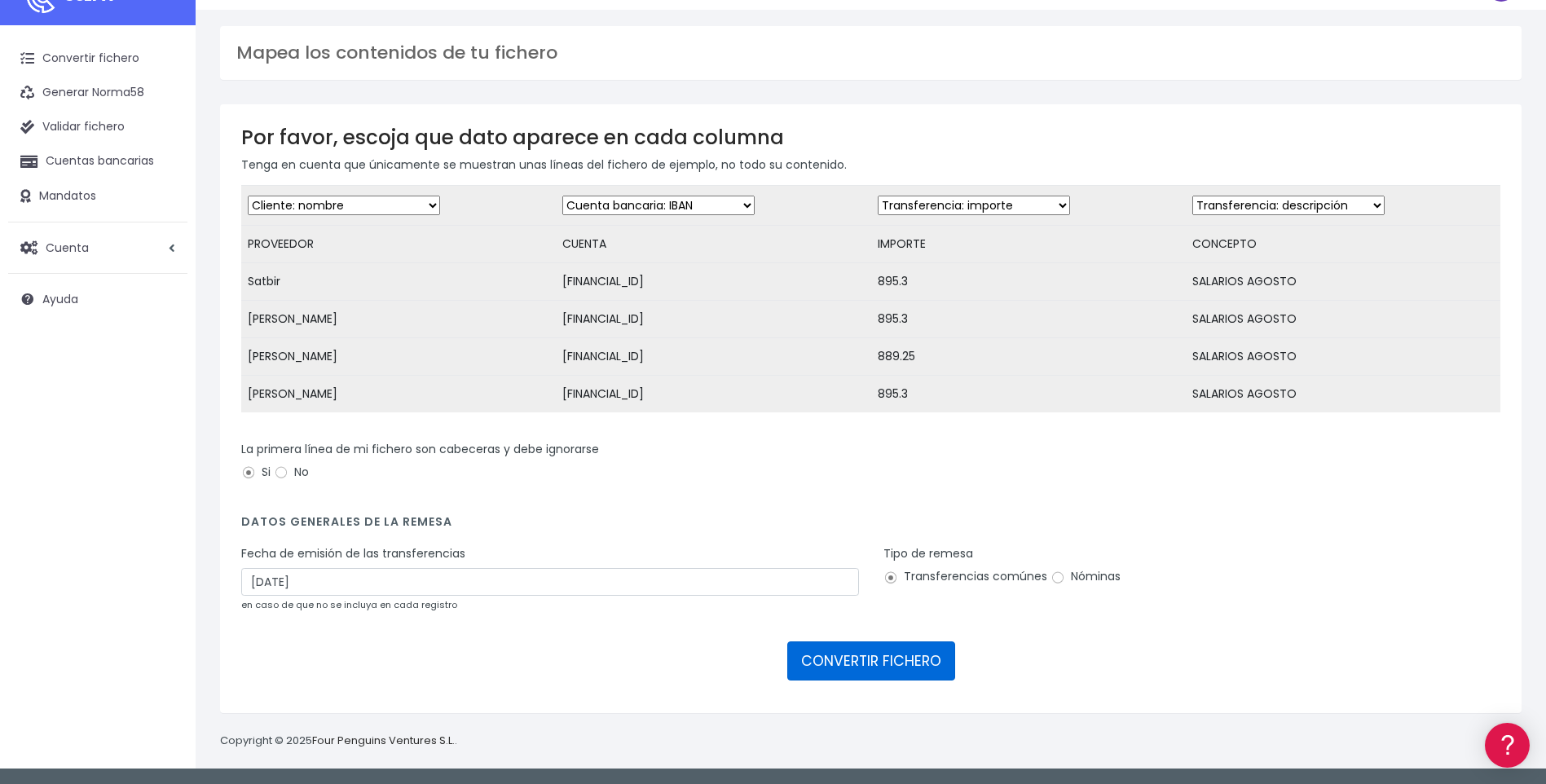
click at [912, 659] on button "CONVERTIR FICHERO" at bounding box center [871, 661] width 168 height 39
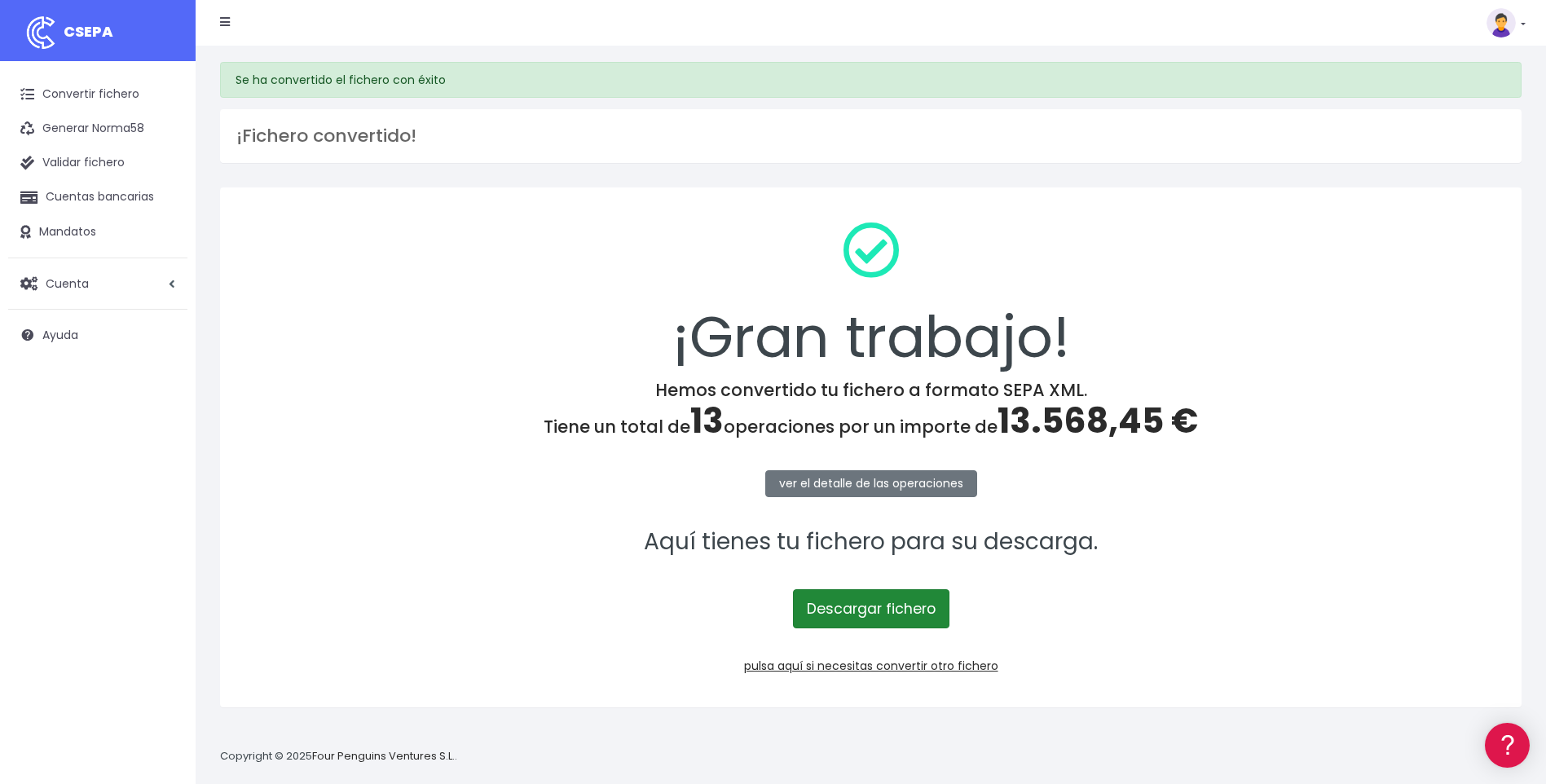
click at [884, 608] on link "Descargar fichero" at bounding box center [871, 608] width 156 height 39
click at [1315, 497] on p "ver el detalle de las operaciones" at bounding box center [870, 483] width 1259 height 37
click at [884, 610] on link "Descargar fichero" at bounding box center [871, 608] width 156 height 39
click at [1351, 392] on h4 "Hemos convertido tu fichero a formato SEPA XML. Tiene un total de 13 operacione…" at bounding box center [870, 411] width 1259 height 62
